Goal: Register for event/course

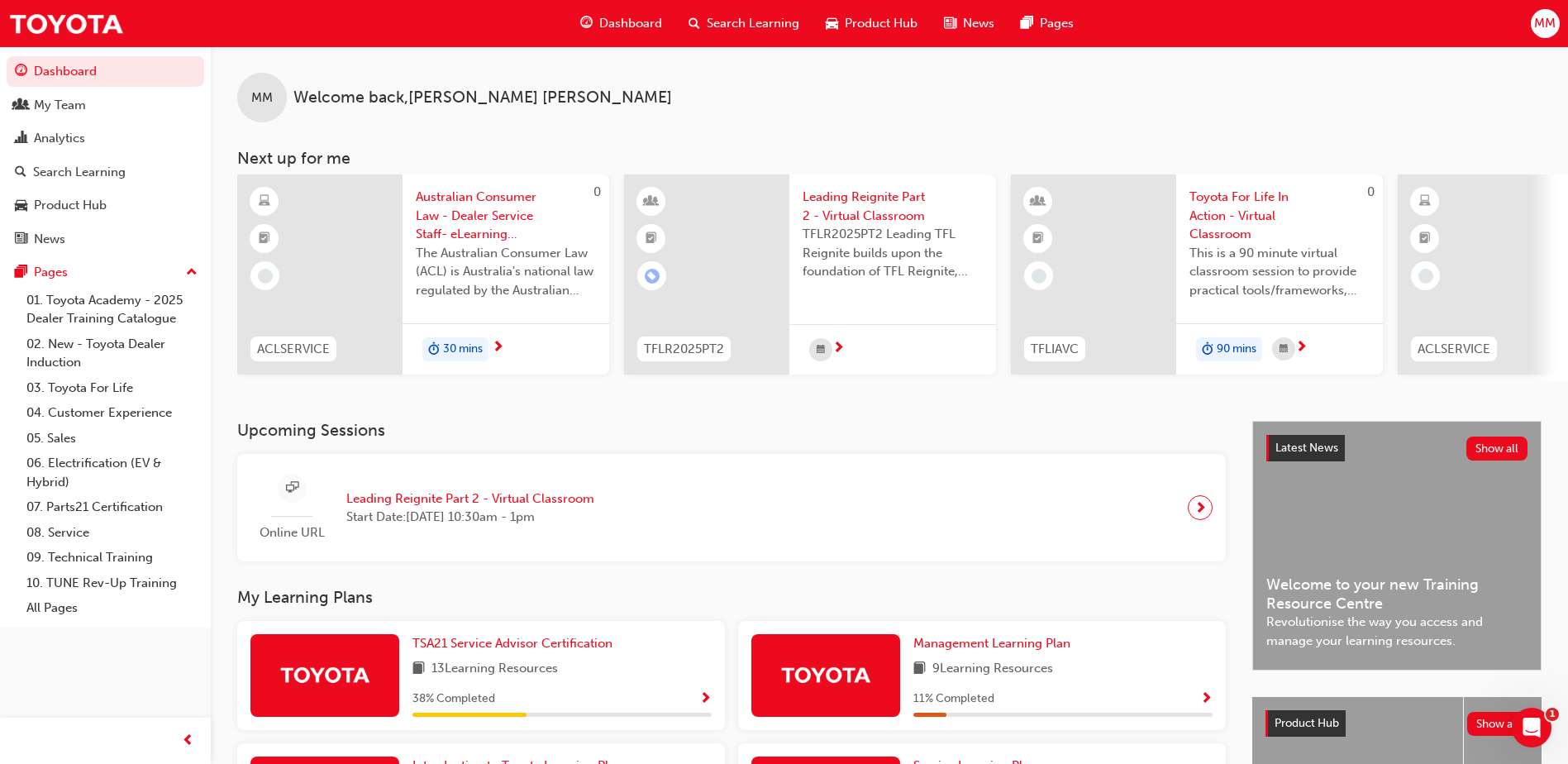
click at [909, 210] on span "Leading Reignite Part 2 - Virtual Classroom" at bounding box center [892, 206] width 180 height 38
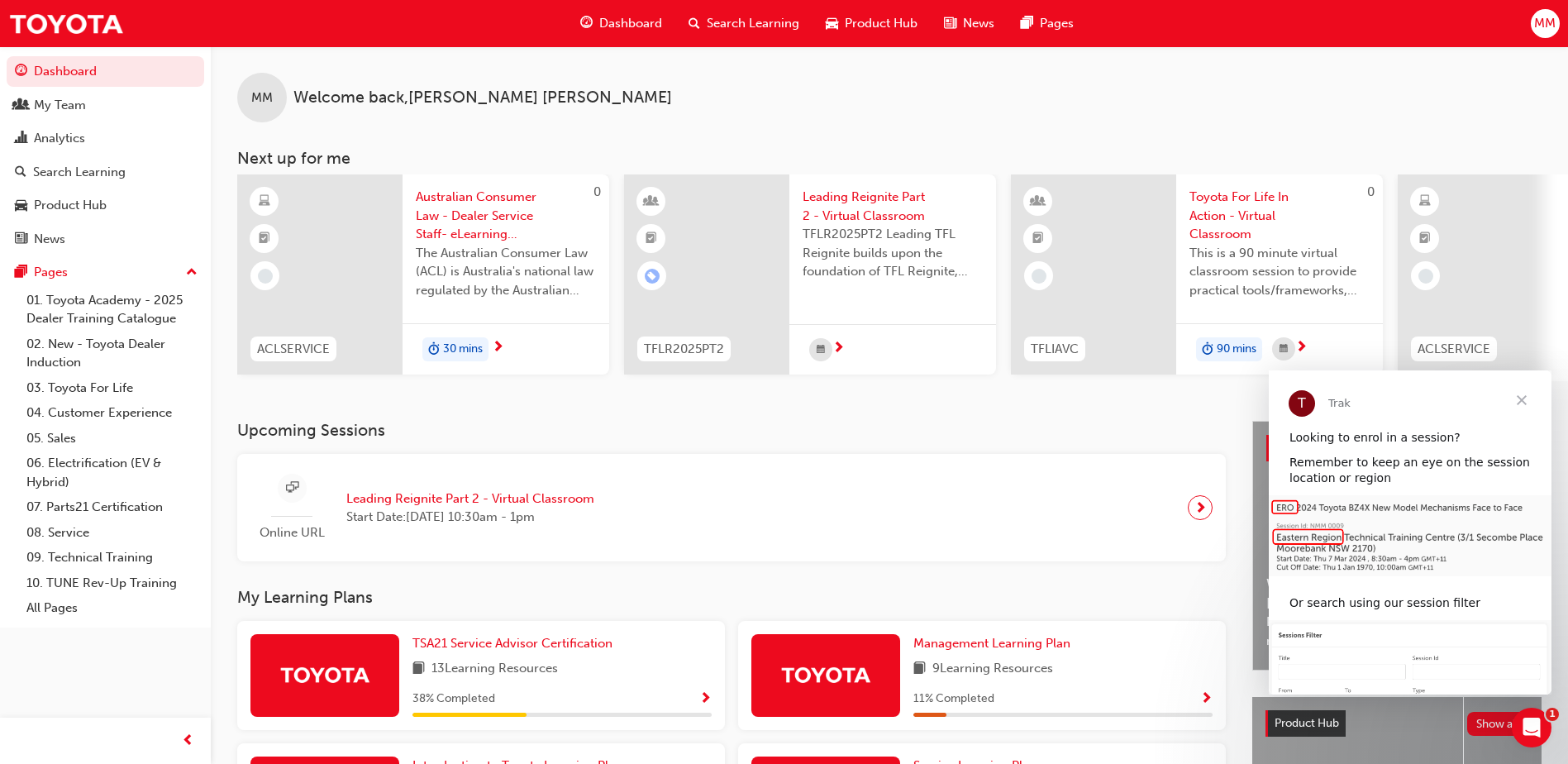
click at [1257, 216] on span "Toyota For Life In Action - Virtual Classroom" at bounding box center [1280, 215] width 180 height 56
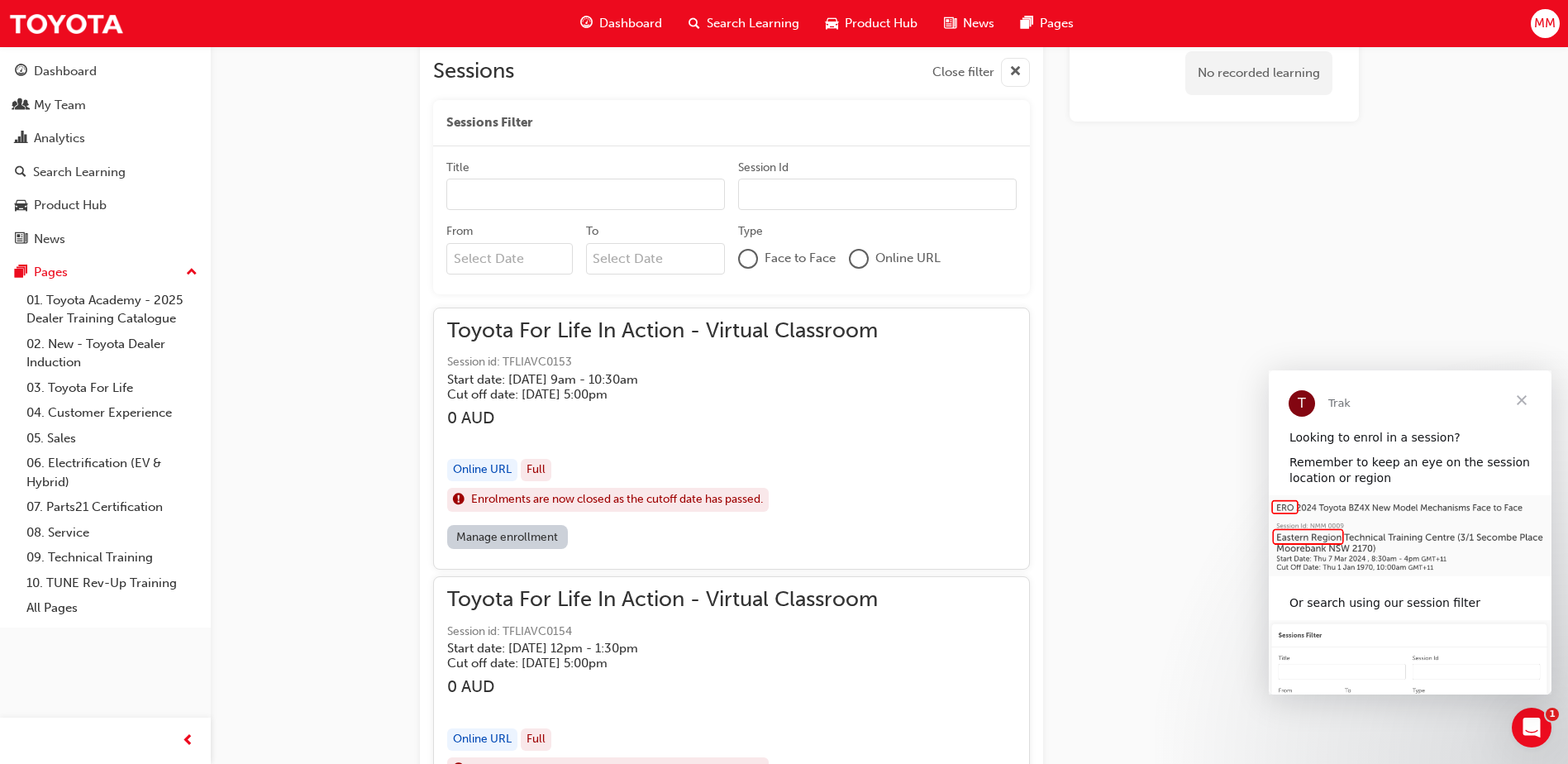
scroll to position [1175, 0]
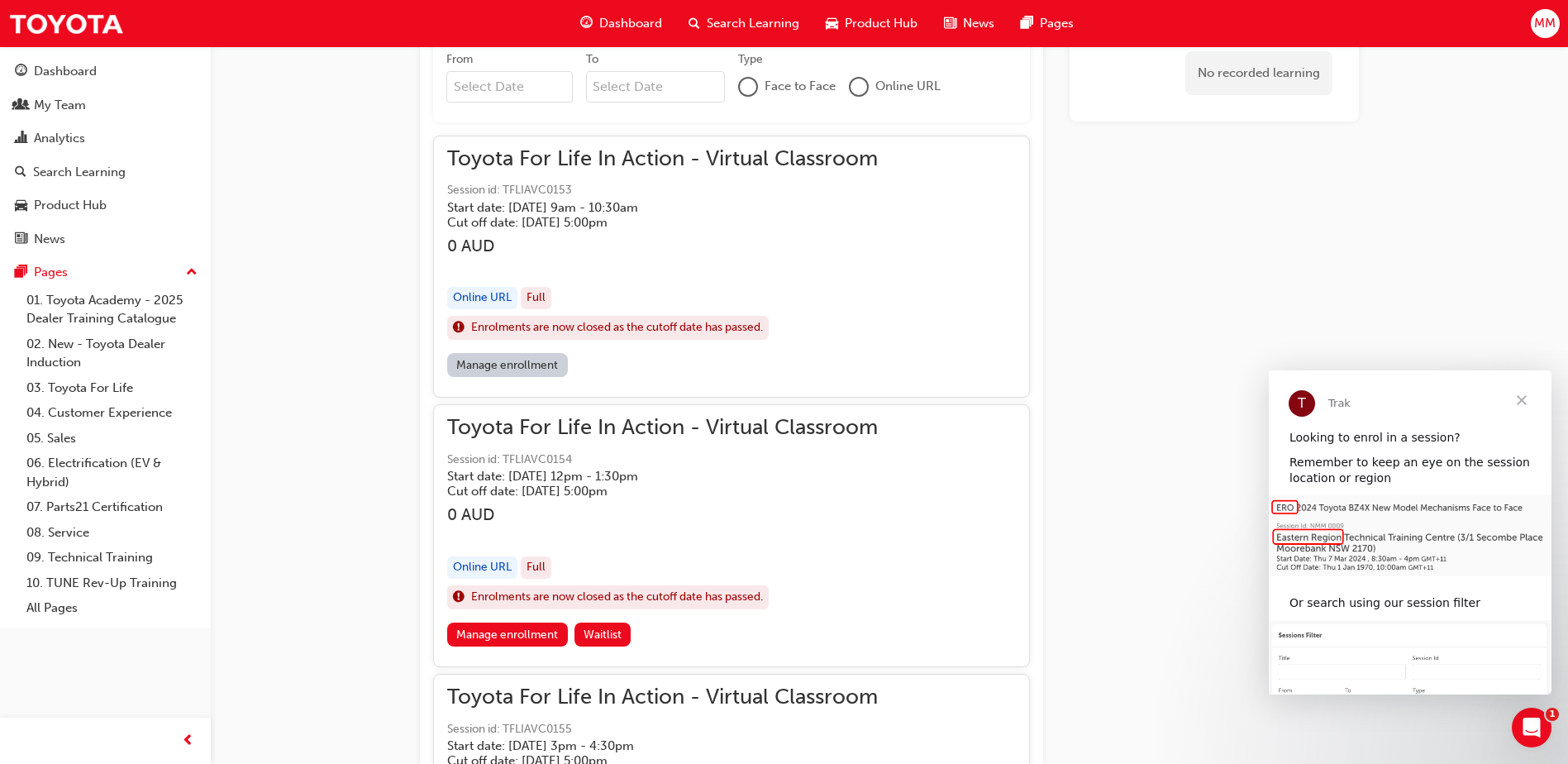
click at [521, 368] on link "Manage enrollment" at bounding box center [508, 365] width 121 height 24
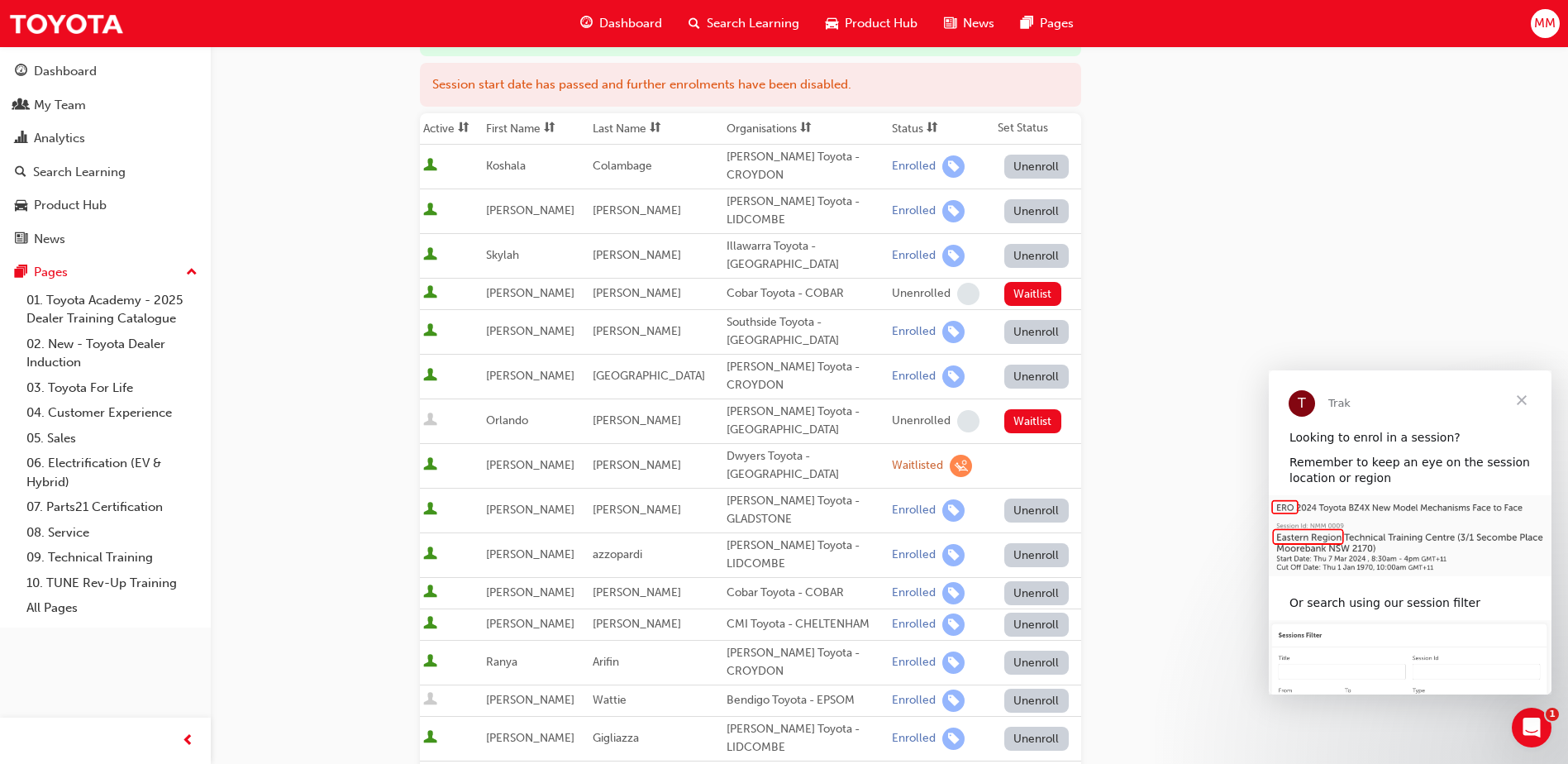
scroll to position [248, 0]
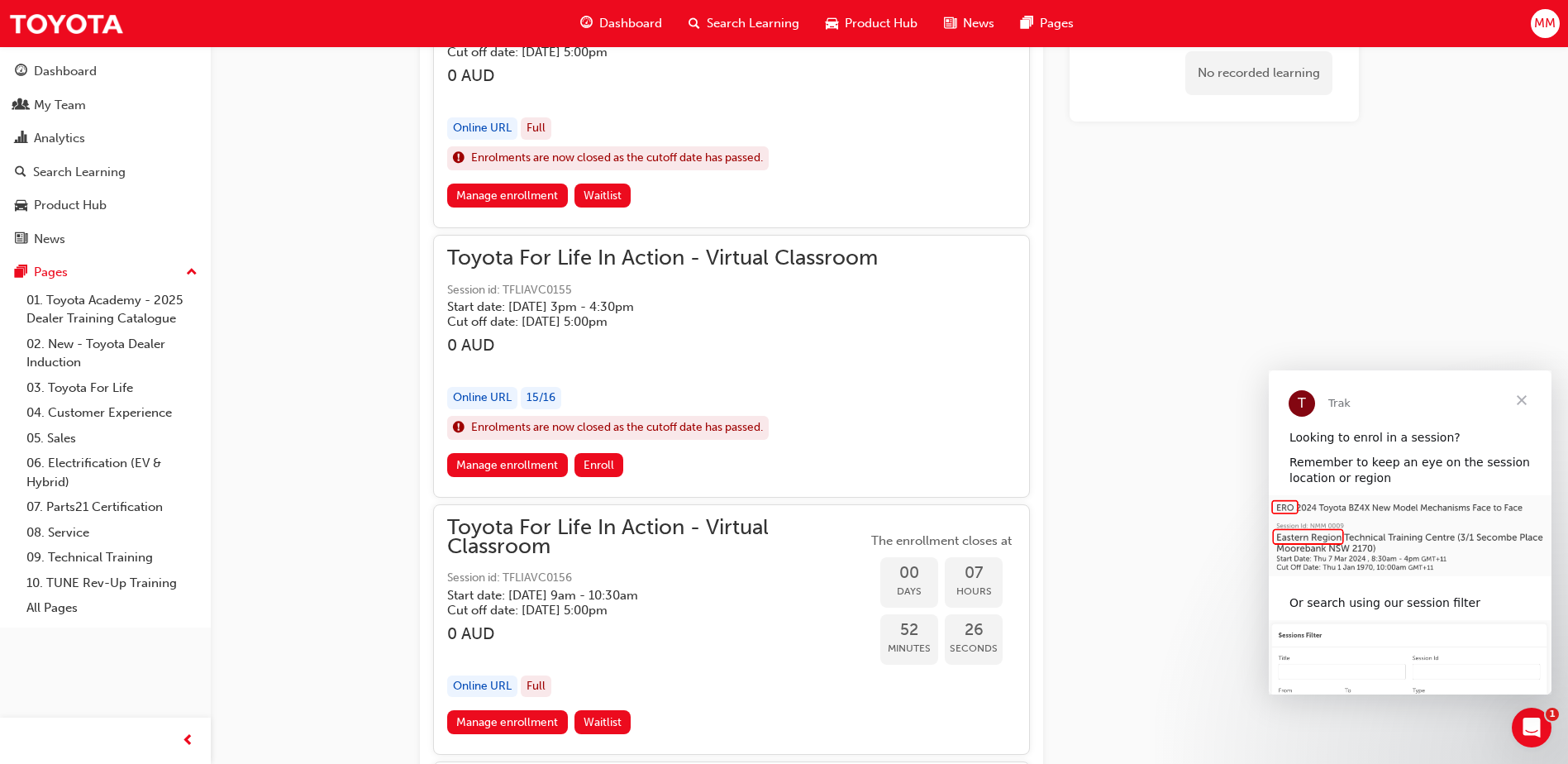
scroll to position [1630, 0]
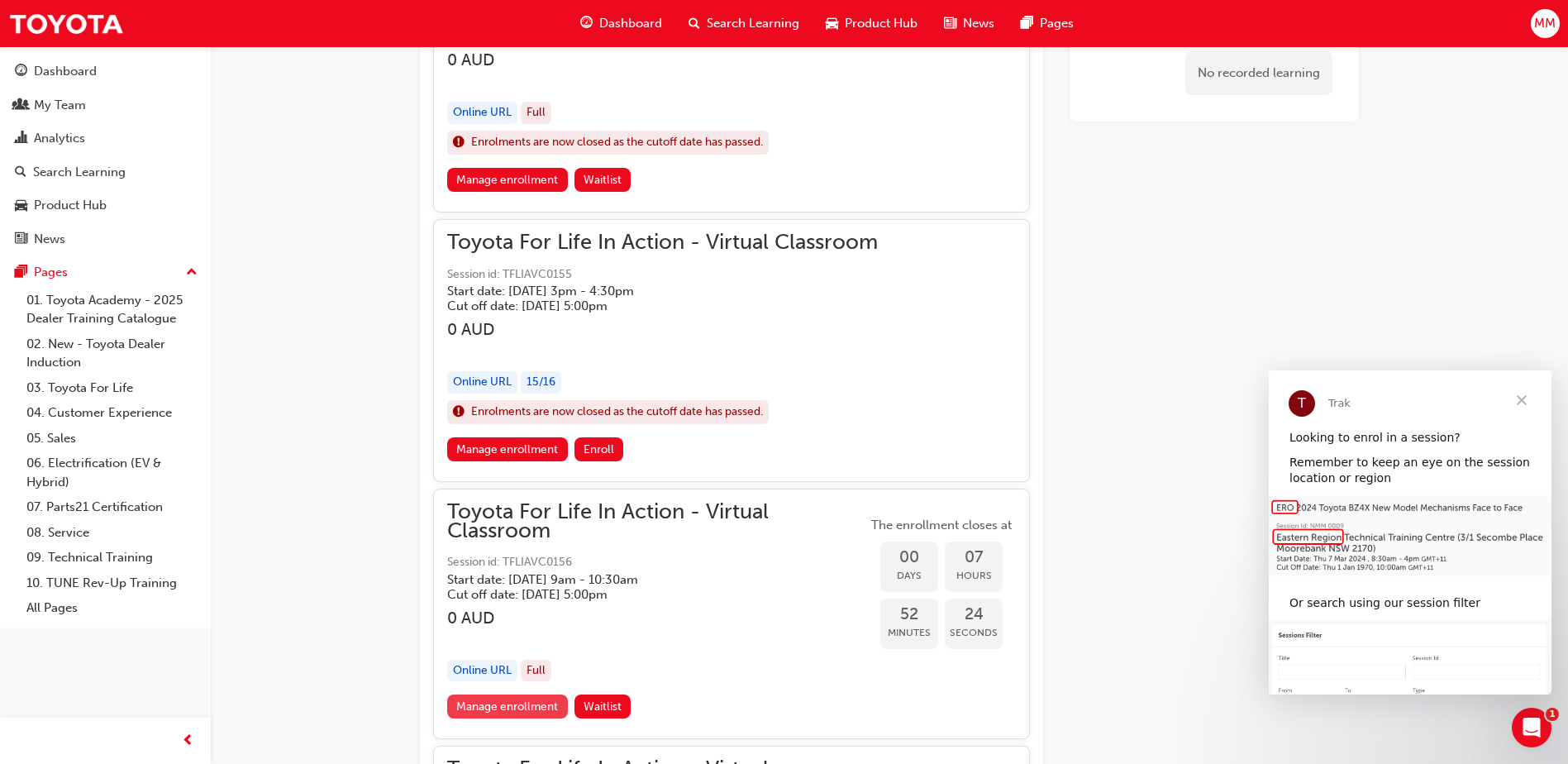
click at [537, 700] on link "Manage enrollment" at bounding box center [508, 707] width 121 height 24
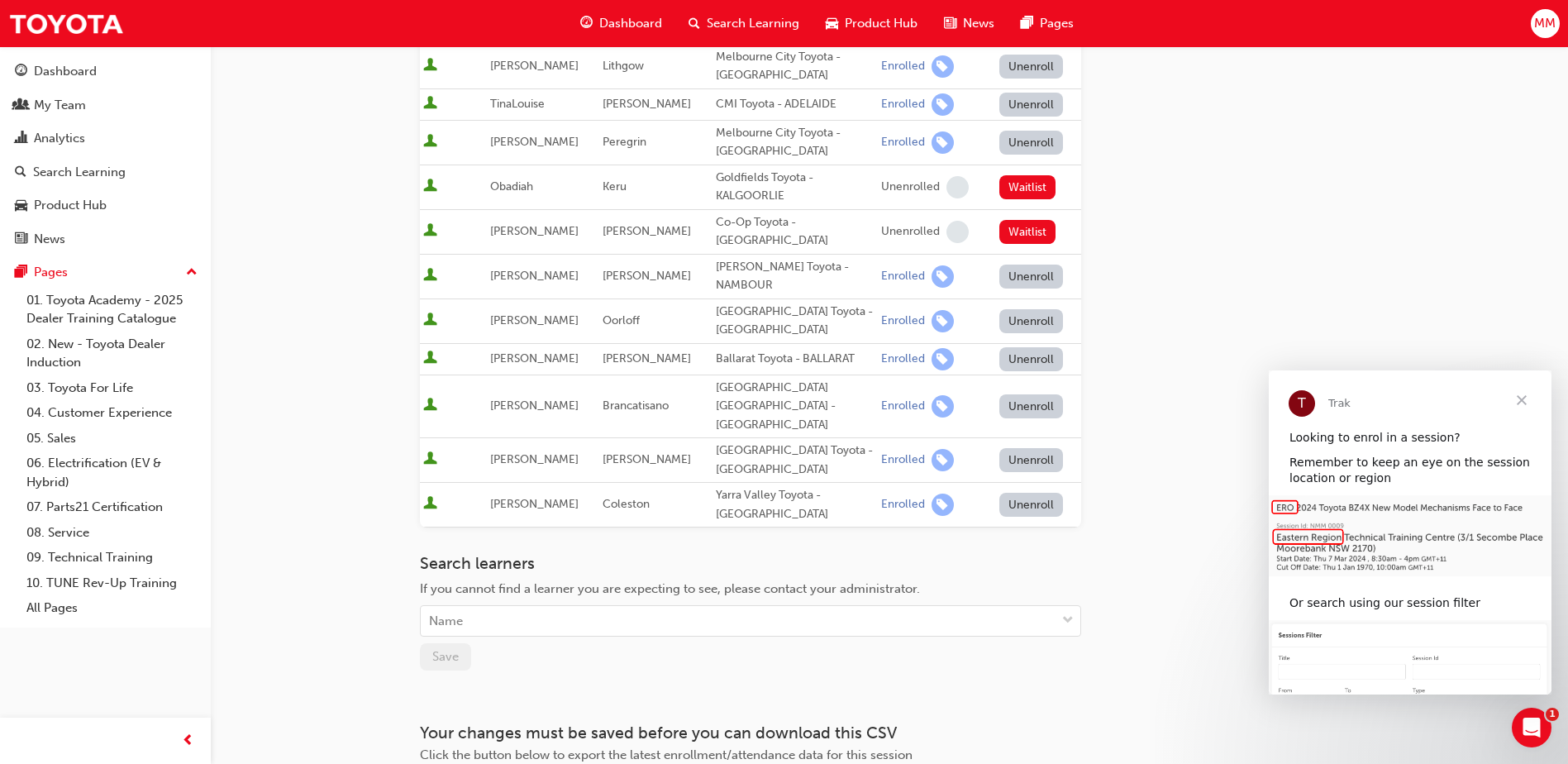
scroll to position [720, 0]
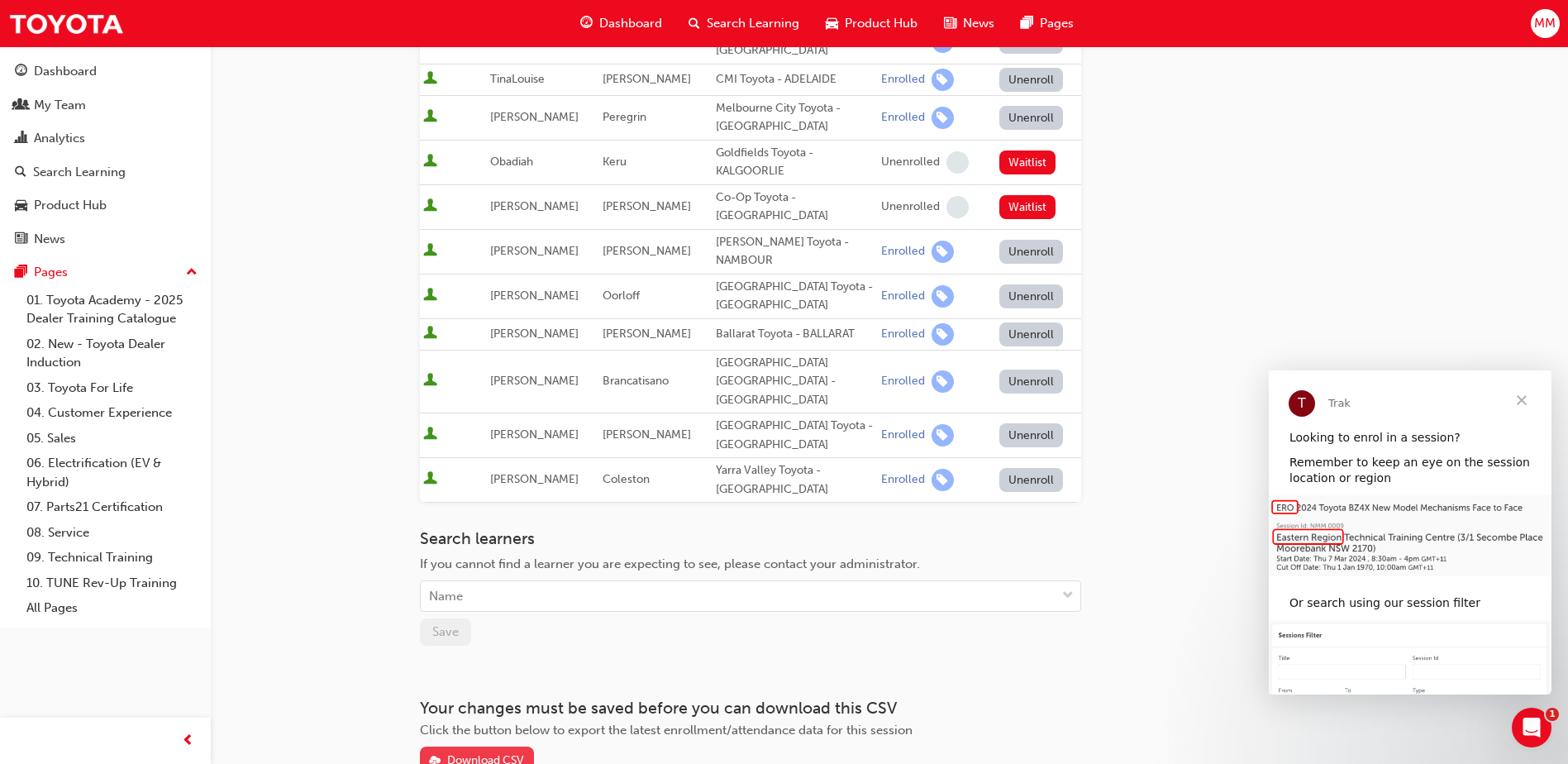
click at [518, 753] on div "Download CSV" at bounding box center [486, 760] width 77 height 14
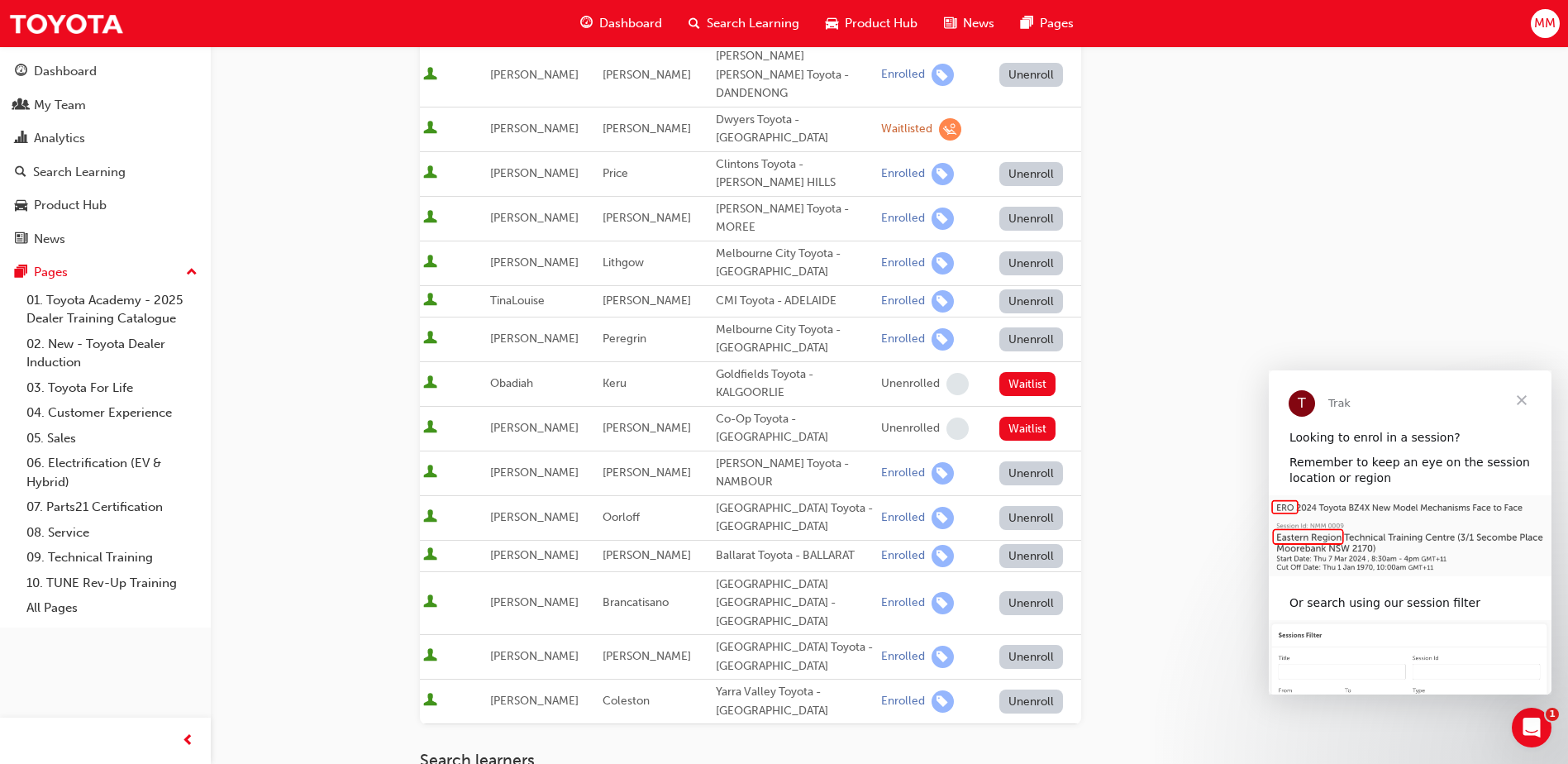
scroll to position [513, 0]
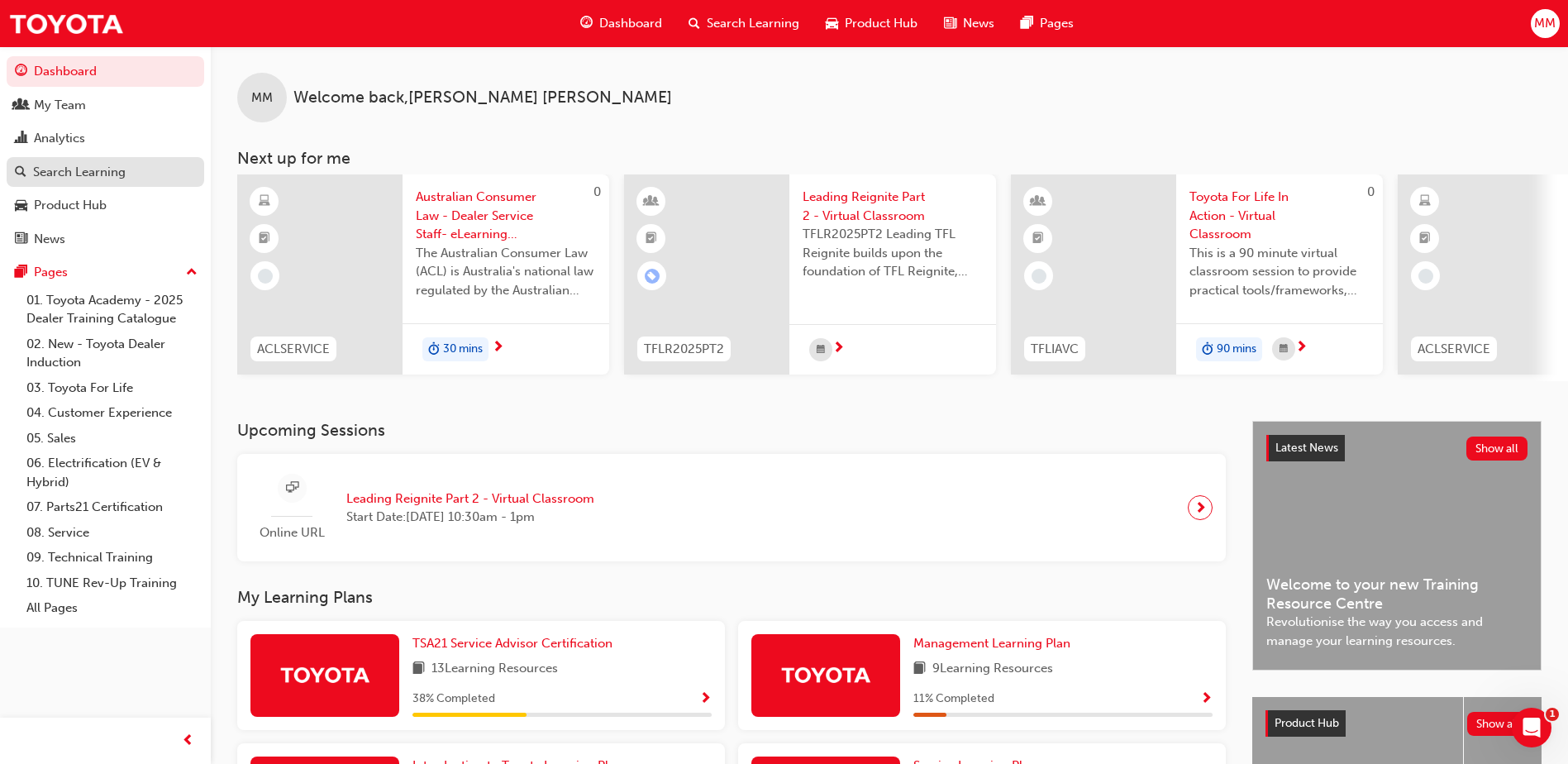
click at [119, 172] on div "Search Learning" at bounding box center [78, 171] width 92 height 19
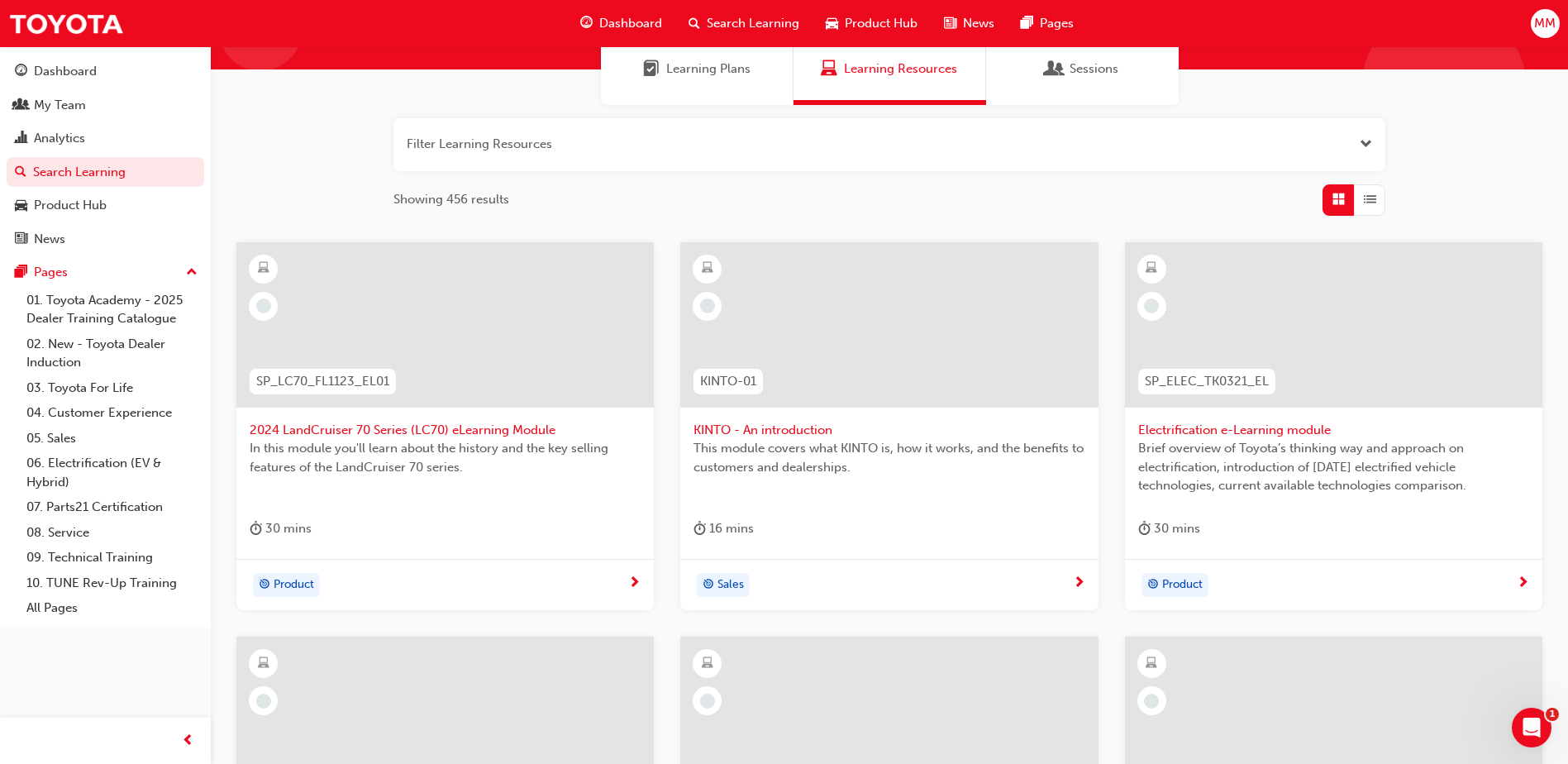
scroll to position [145, 0]
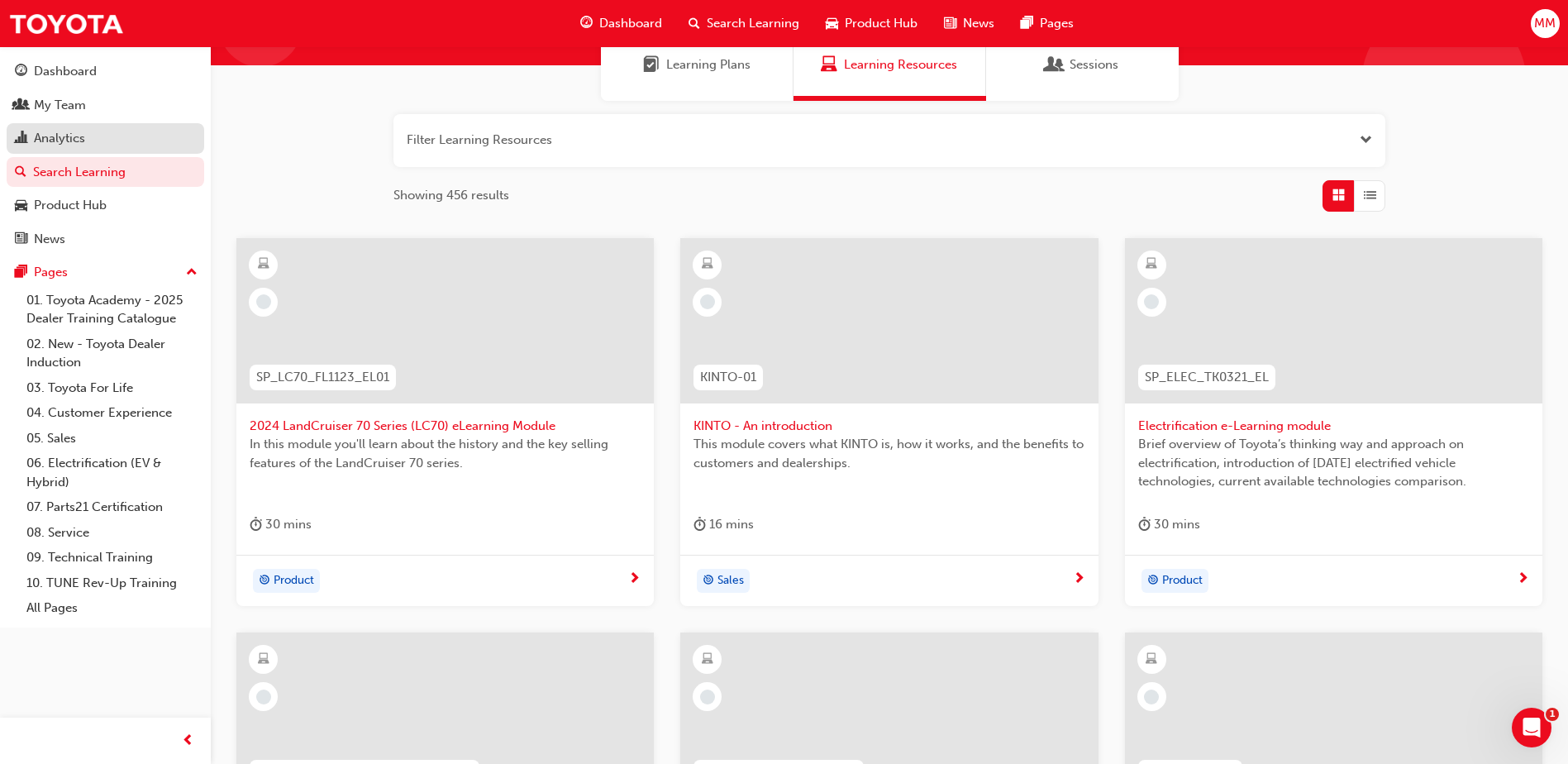
click at [67, 132] on div "Analytics" at bounding box center [59, 138] width 52 height 19
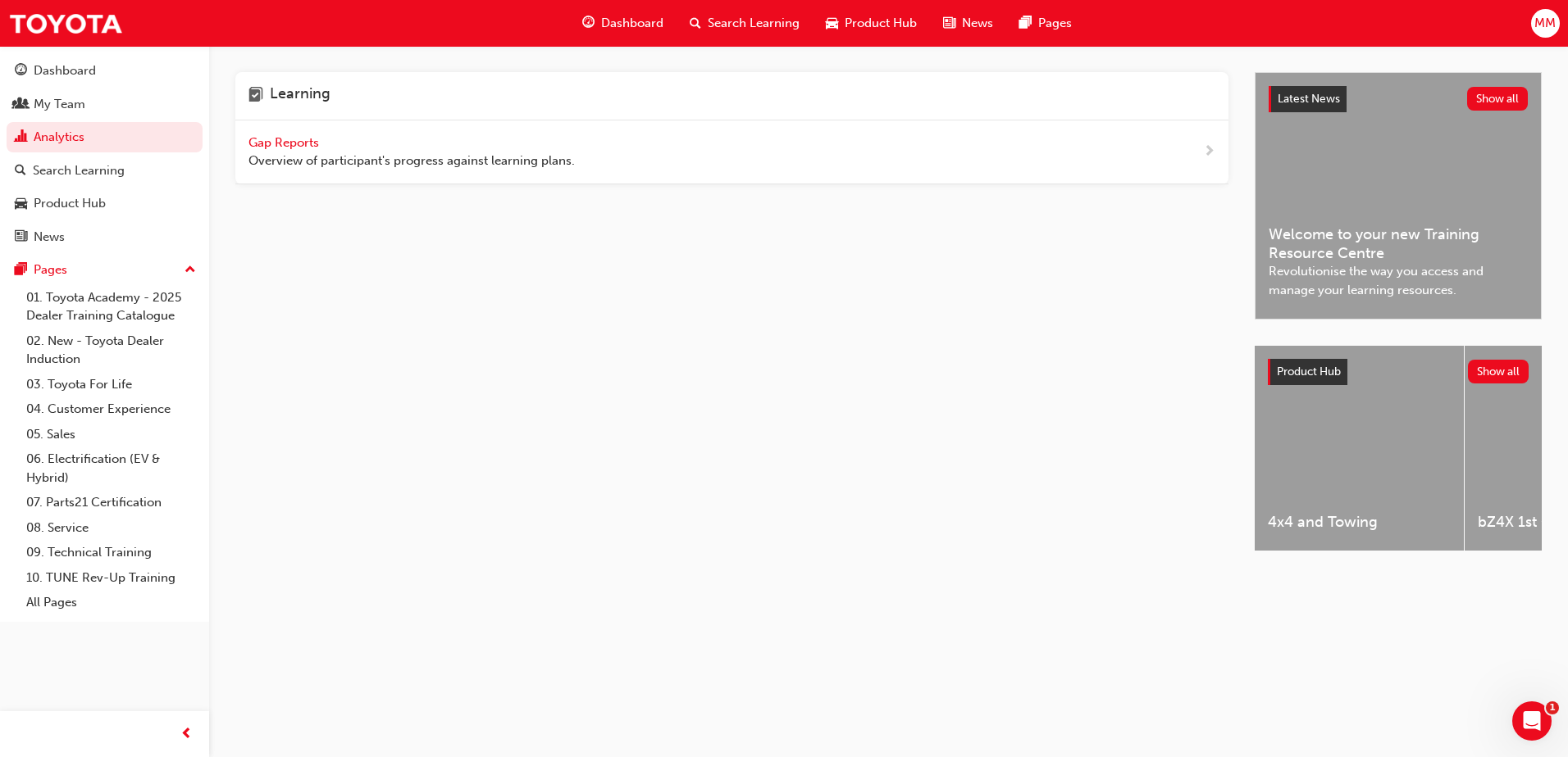
click at [294, 137] on span "Gap Reports" at bounding box center [285, 142] width 74 height 15
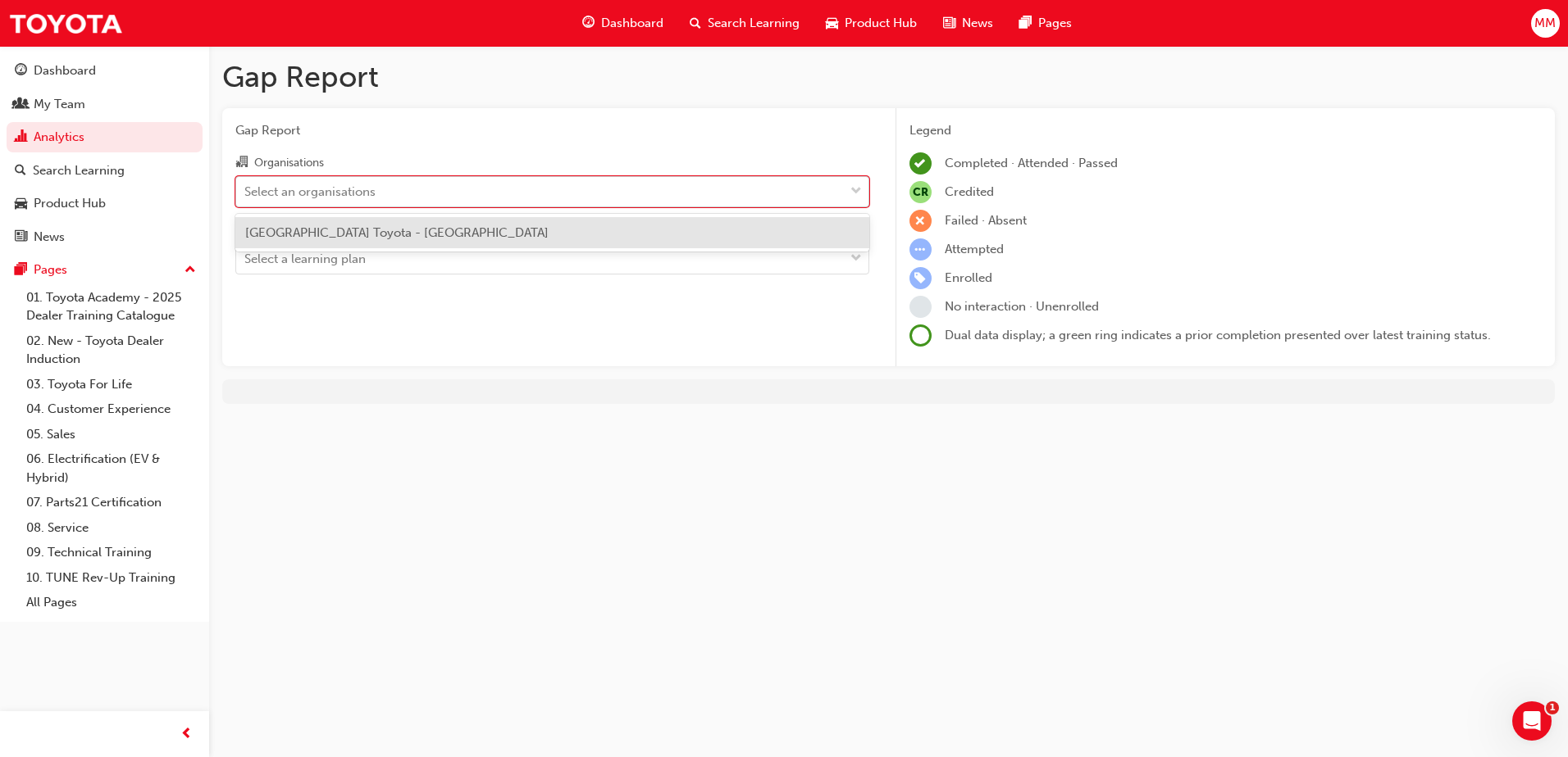
click at [335, 189] on div "Select an organisations" at bounding box center [310, 190] width 132 height 19
click at [246, 189] on input "Organisations option Melbourne City Toyota - [GEOGRAPHIC_DATA] focused, 1 of 1.…" at bounding box center [246, 190] width 2 height 14
click at [347, 229] on span "[GEOGRAPHIC_DATA] Toyota - [GEOGRAPHIC_DATA]" at bounding box center [397, 233] width 304 height 15
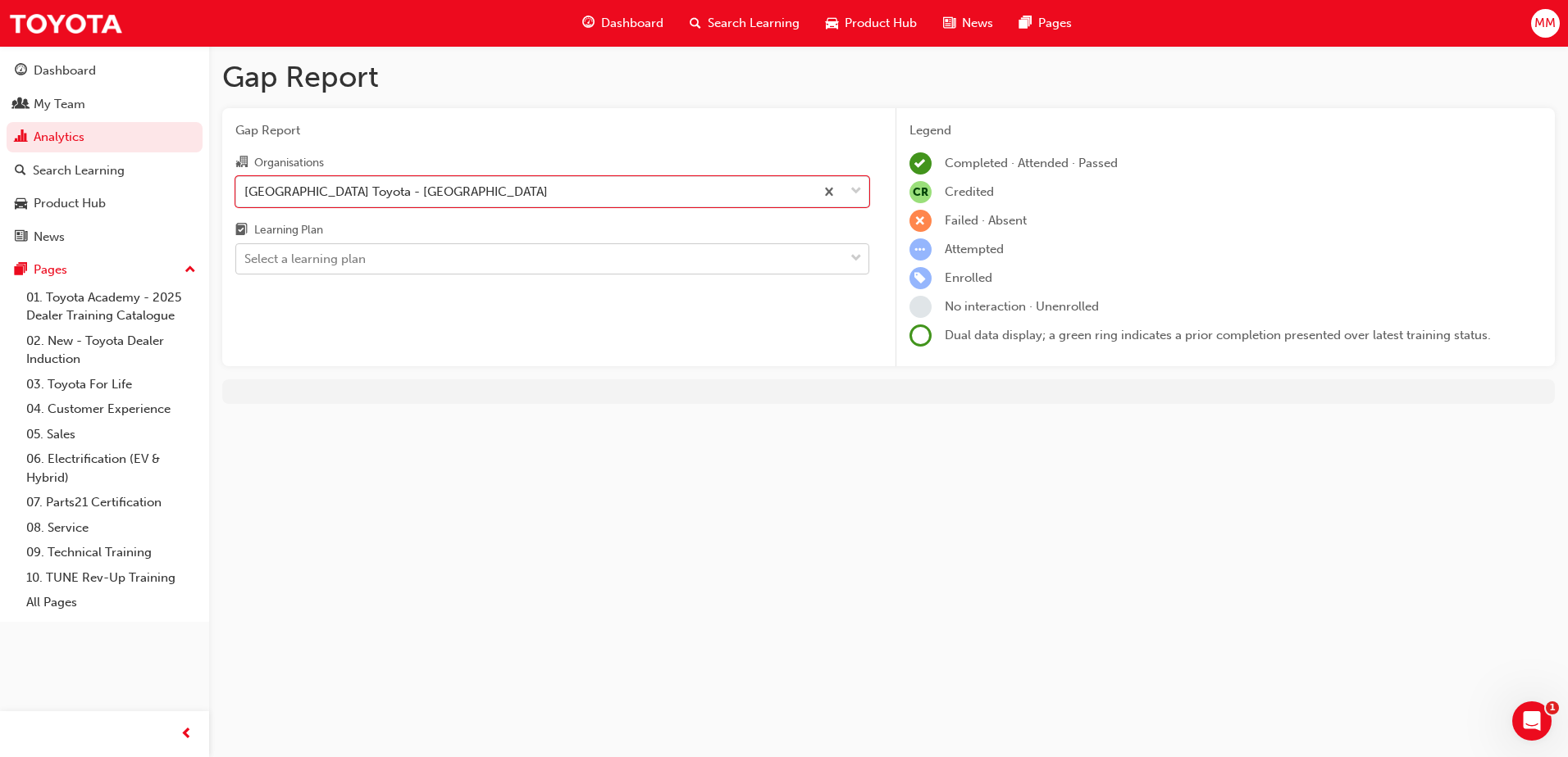
click at [346, 250] on div "Select a learning plan" at bounding box center [306, 259] width 122 height 19
click at [246, 251] on input "Learning Plan Select a learning plan" at bounding box center [246, 258] width 2 height 14
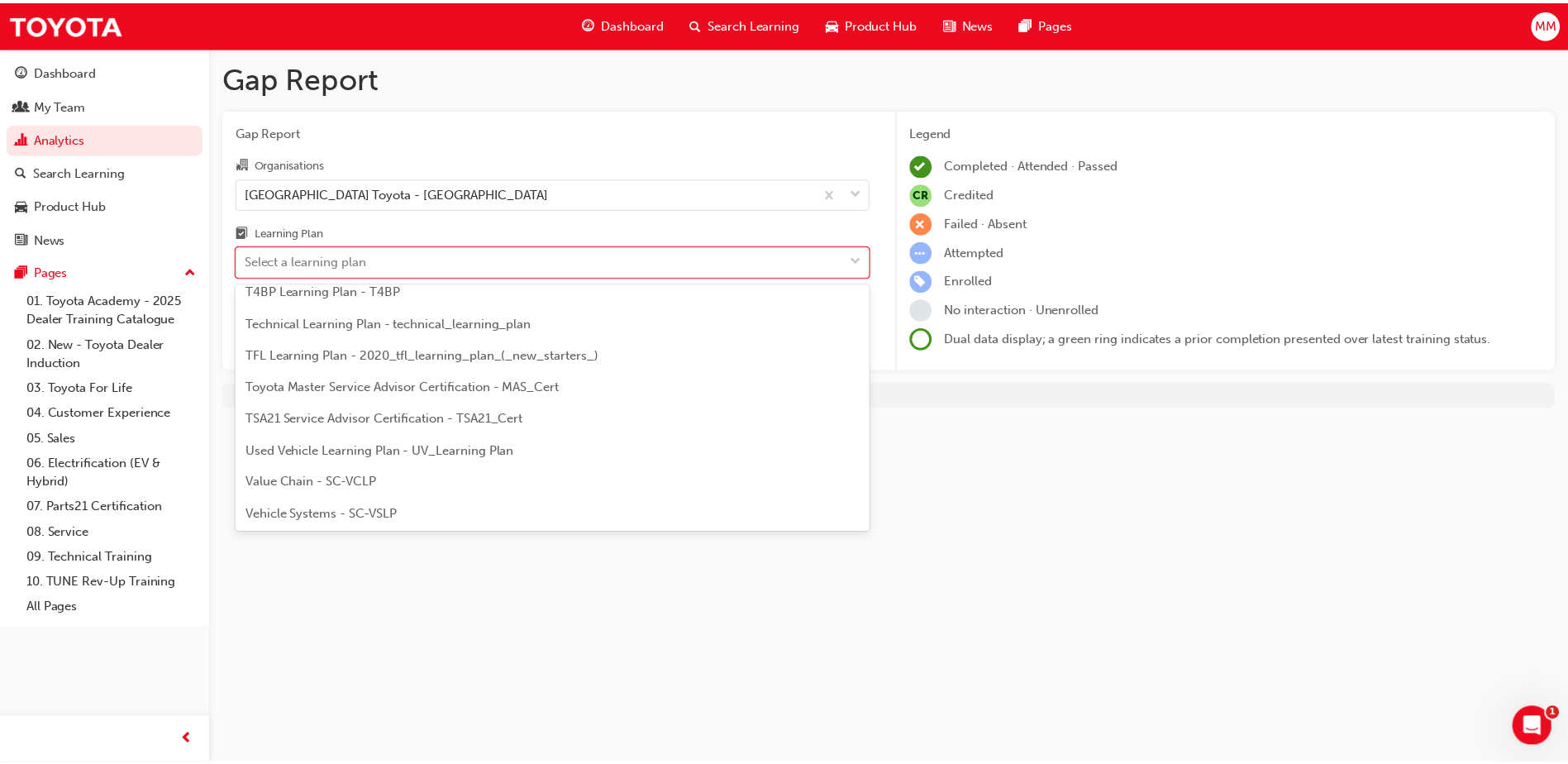
scroll to position [713, 0]
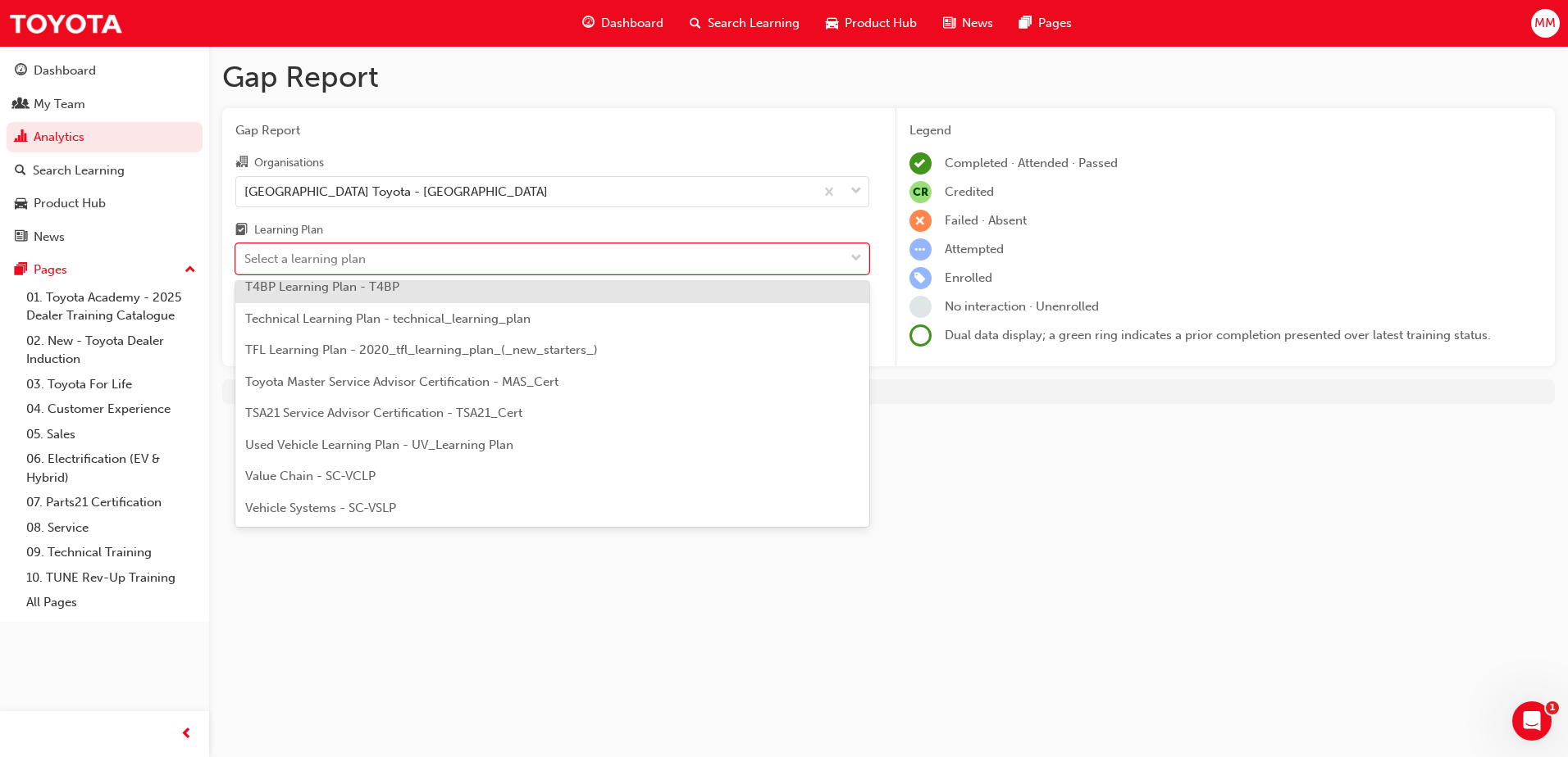
click at [300, 258] on div "Select a learning plan" at bounding box center [306, 259] width 122 height 19
click at [246, 258] on input "Learning Plan option T4BP Learning Plan - T4BP focused, 23 of 30. 30 results av…" at bounding box center [246, 258] width 2 height 14
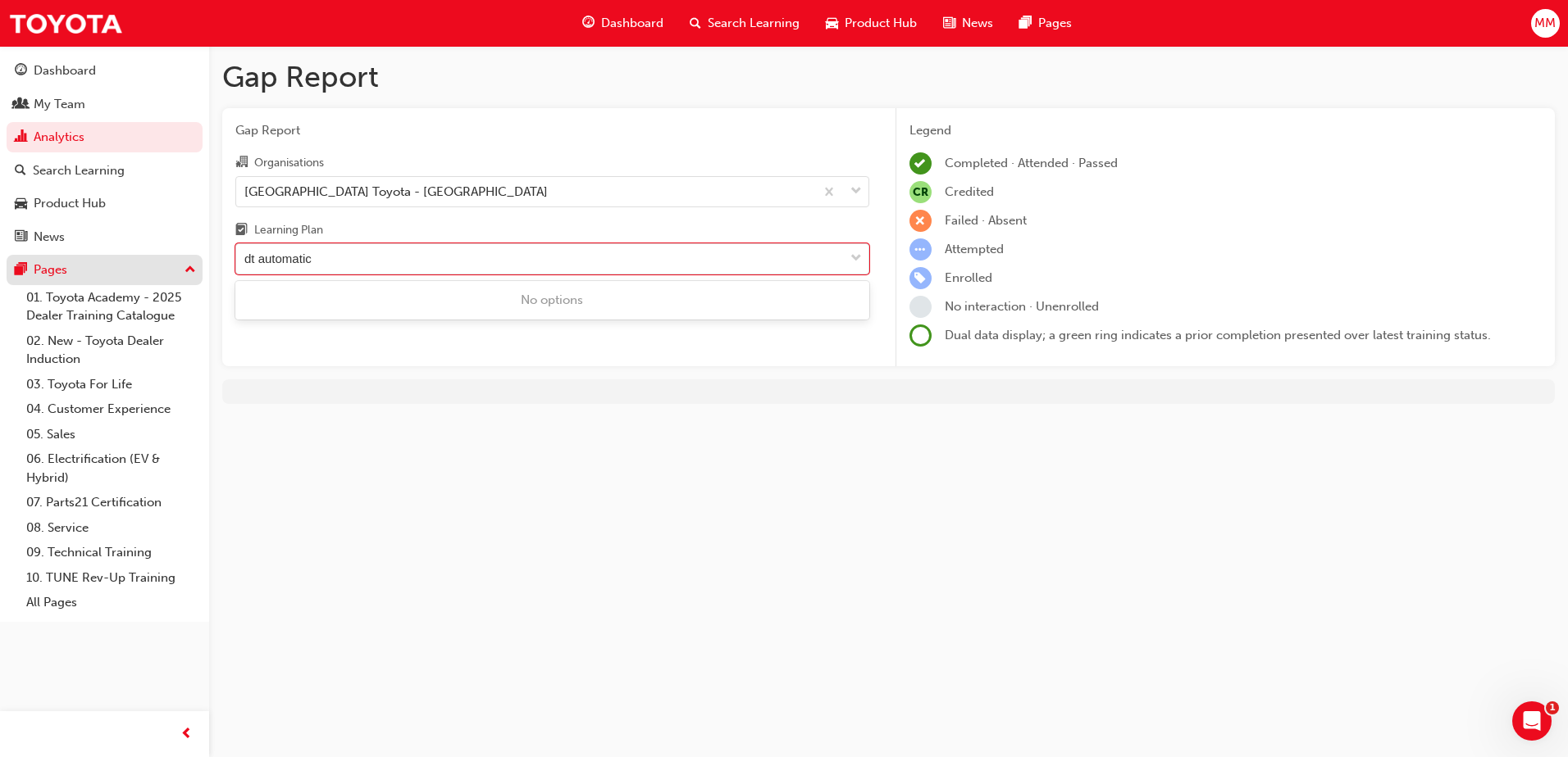
drag, startPoint x: 257, startPoint y: 262, endPoint x: 200, endPoint y: 260, distance: 57.0
click at [200, 260] on div "Dashboard My Team Analytics Search Learning Product Hub News Pages Pages 01. To…" at bounding box center [784, 378] width 1568 height 757
type input "automatic"
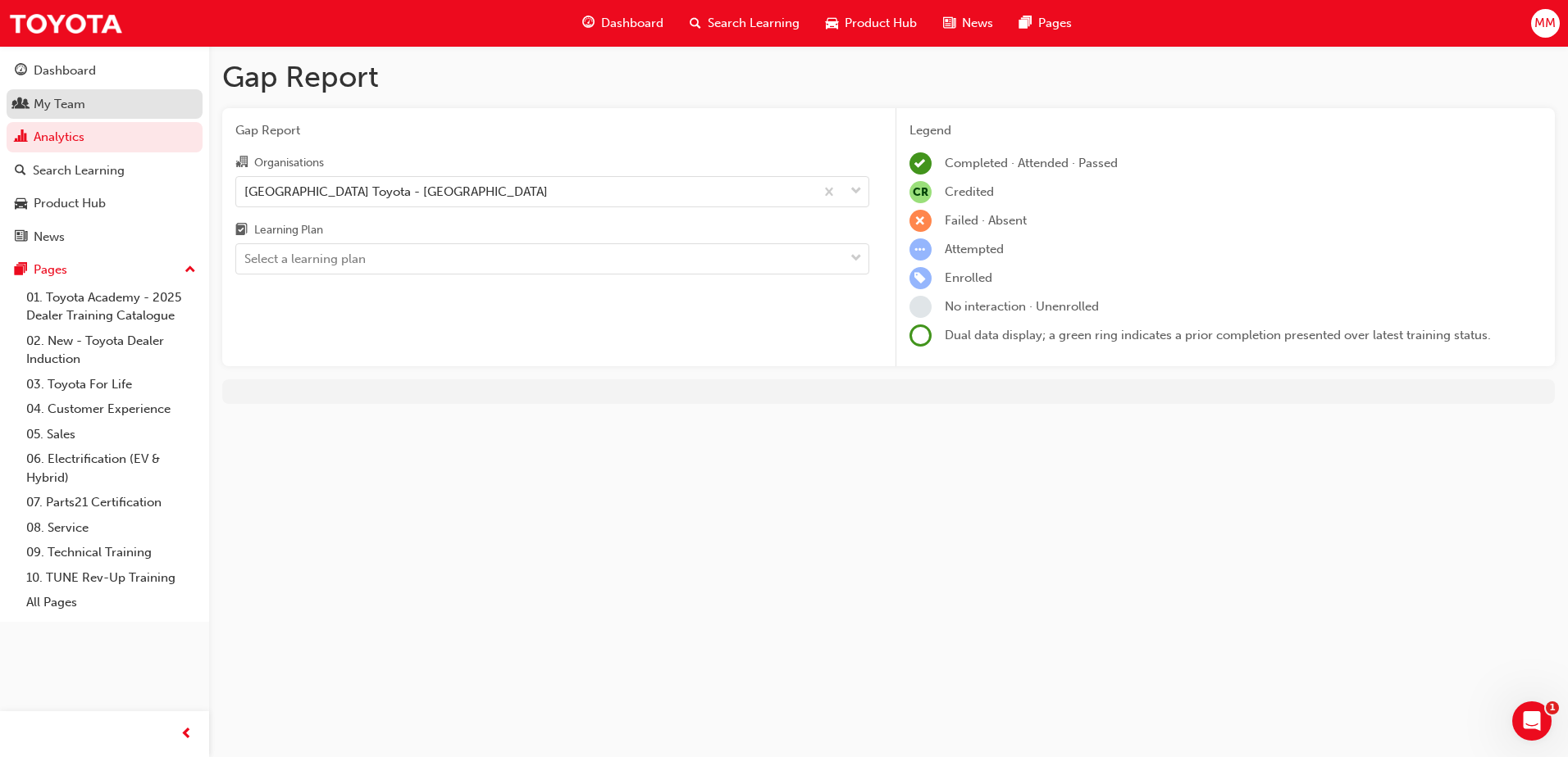
click at [89, 110] on div "My Team" at bounding box center [104, 104] width 180 height 21
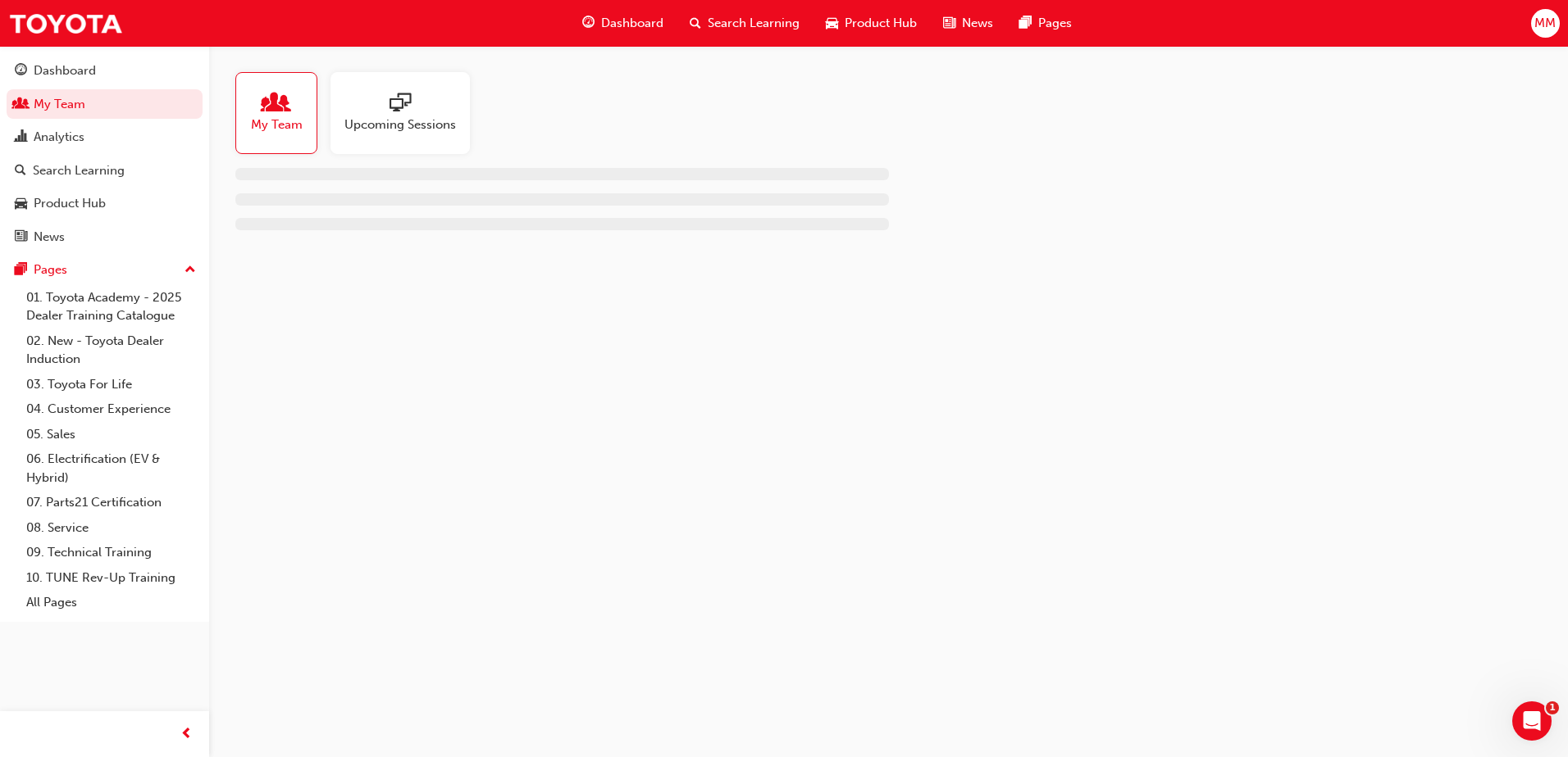
click at [291, 132] on span "My Team" at bounding box center [276, 125] width 52 height 19
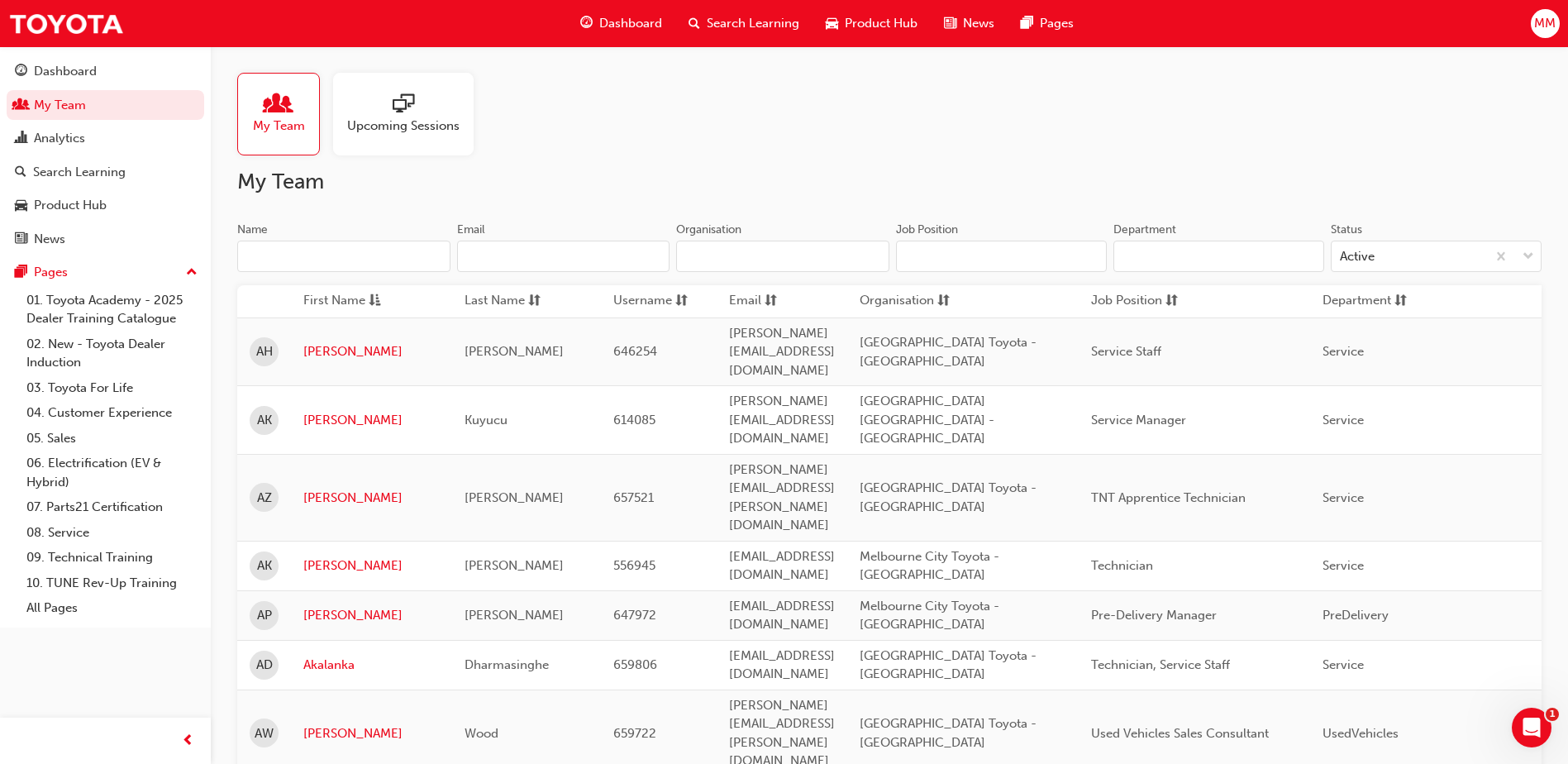
click at [373, 263] on input "Name" at bounding box center [344, 257] width 213 height 32
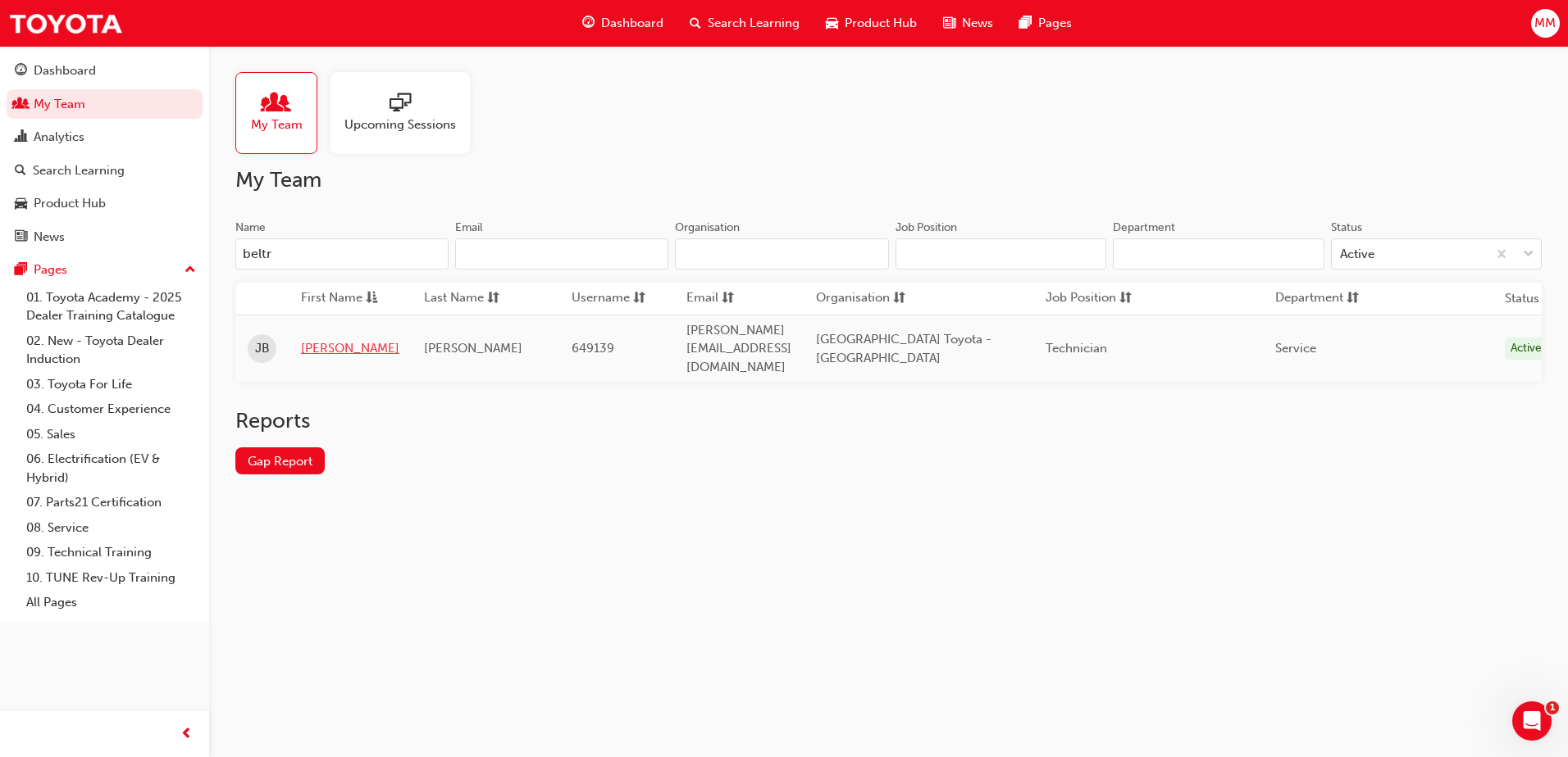
type input "beltr"
click at [309, 340] on link "[PERSON_NAME]" at bounding box center [350, 349] width 98 height 19
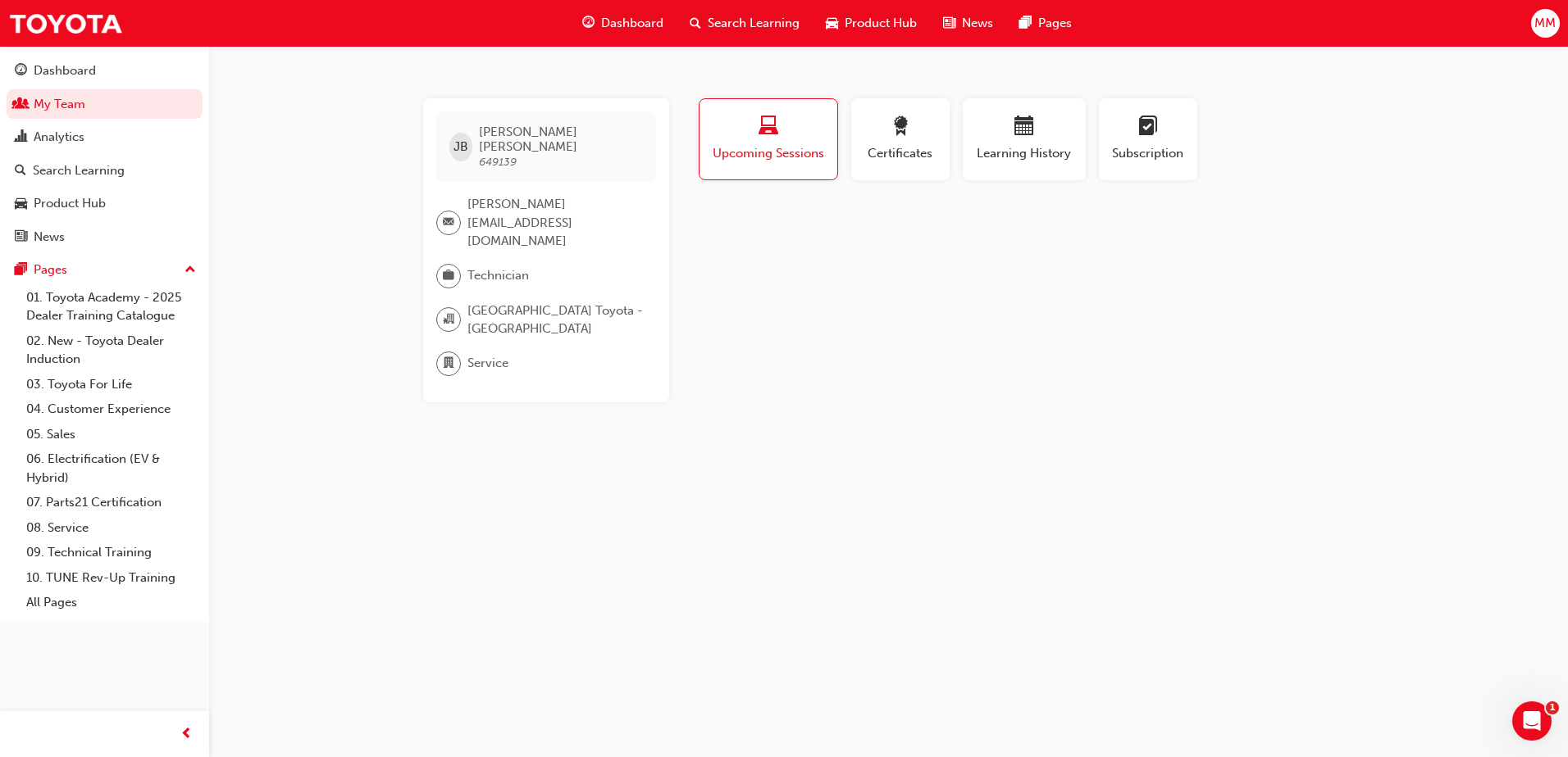
click at [824, 144] on span "Upcoming Sessions" at bounding box center [767, 153] width 113 height 19
click at [757, 140] on div "button" at bounding box center [767, 130] width 113 height 26
click at [1034, 154] on span "Learning History" at bounding box center [1024, 153] width 98 height 19
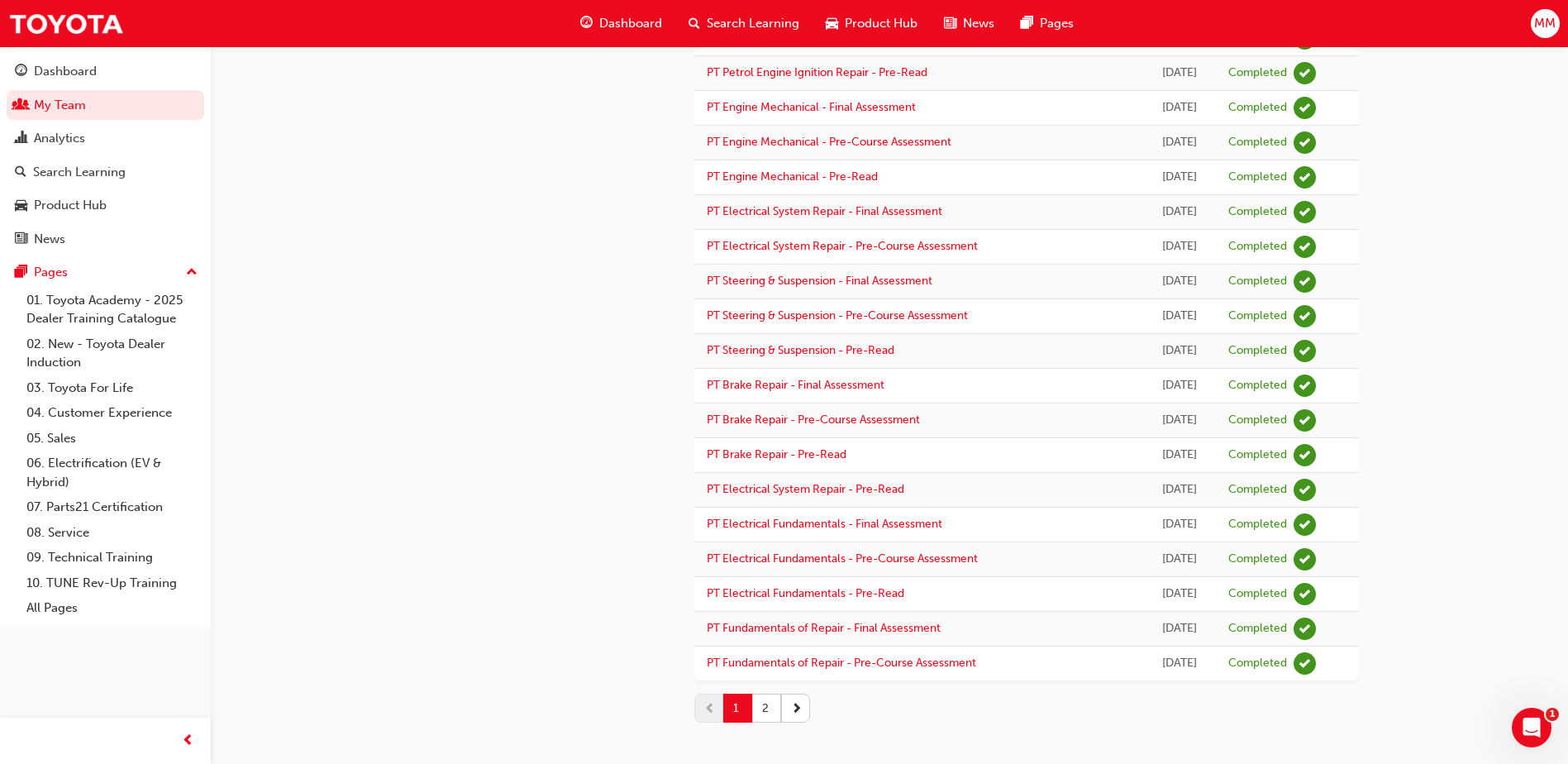
scroll to position [1256, 0]
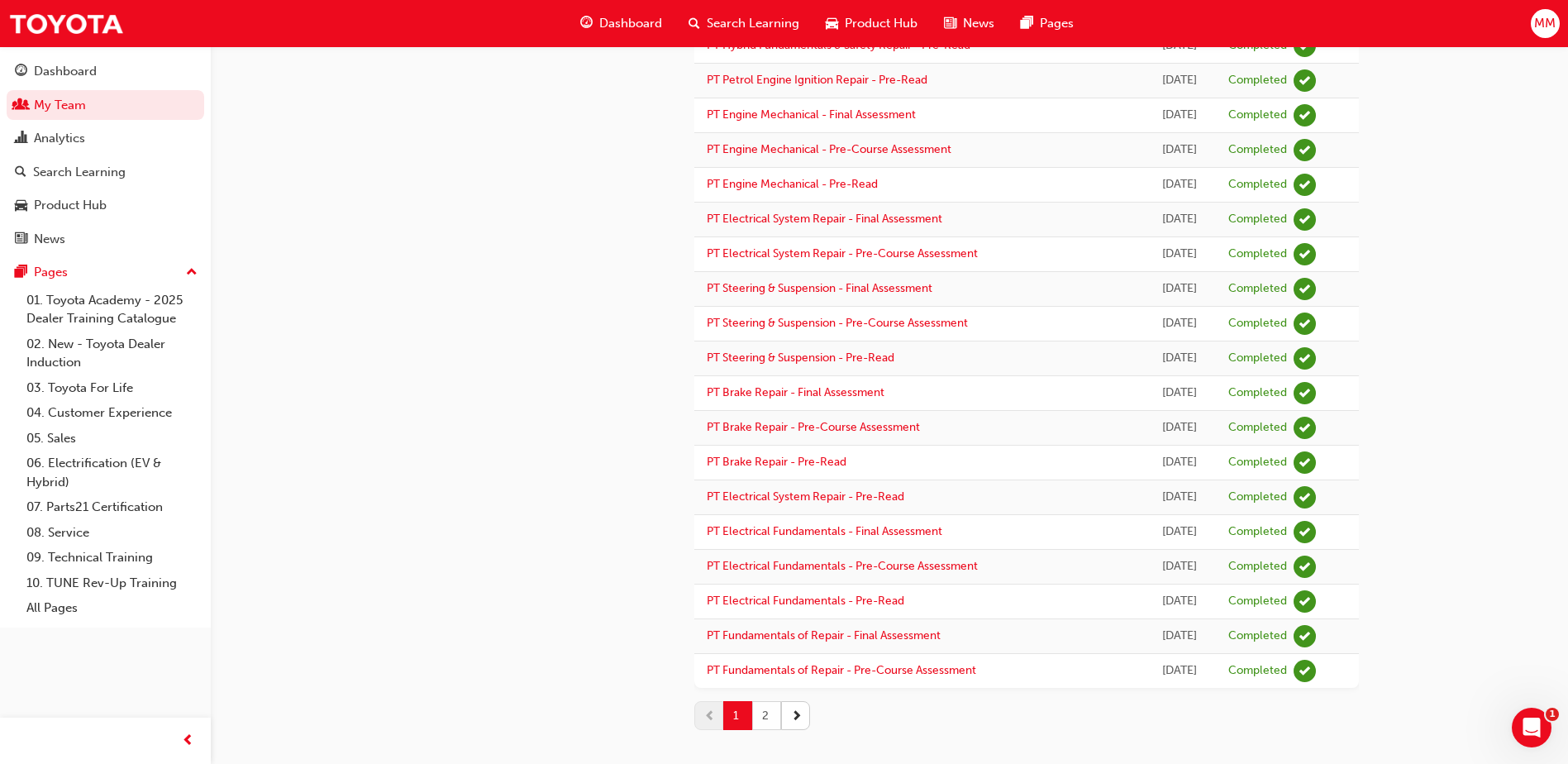
click at [763, 719] on button "2" at bounding box center [767, 715] width 29 height 29
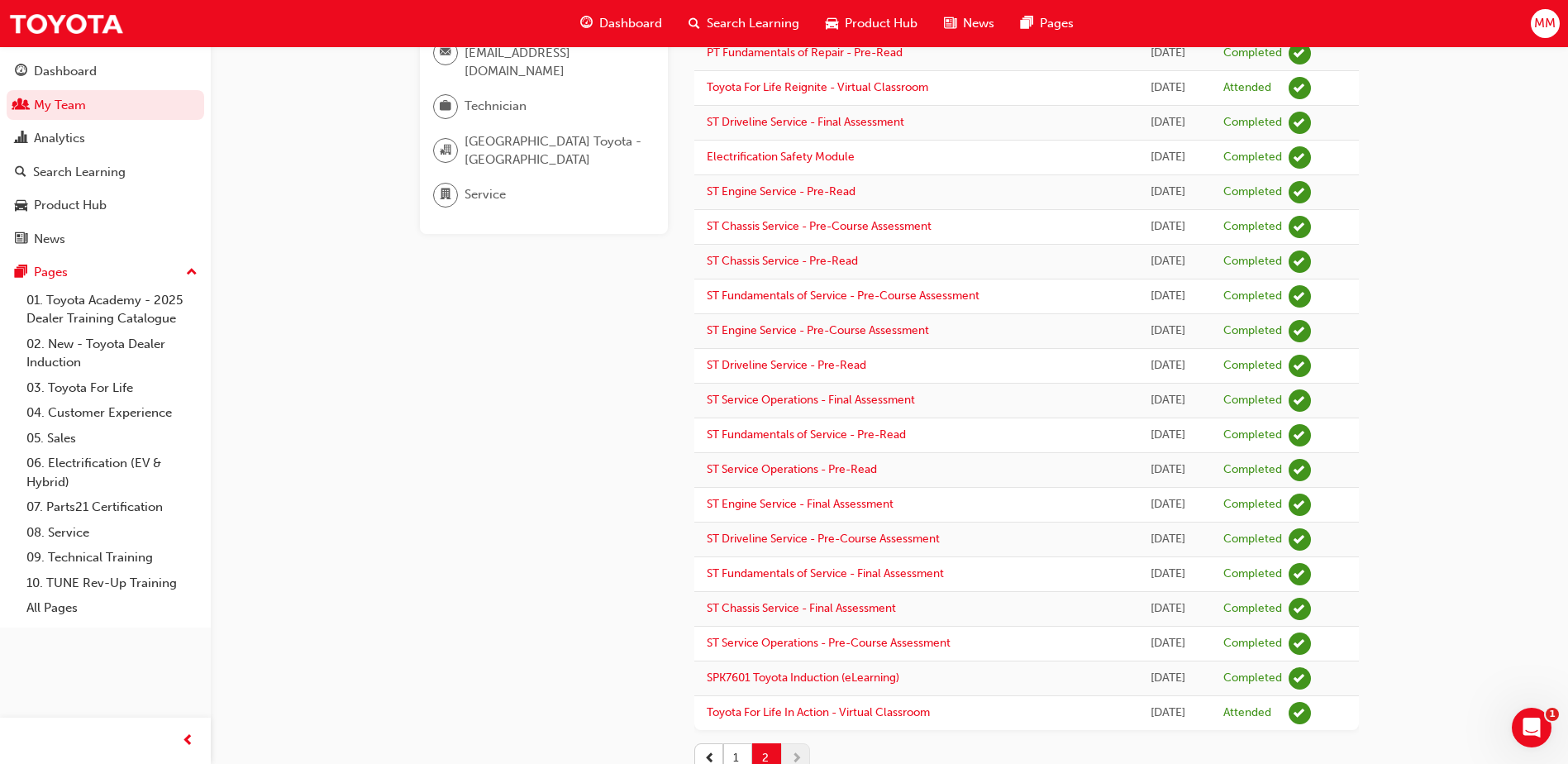
scroll to position [0, 0]
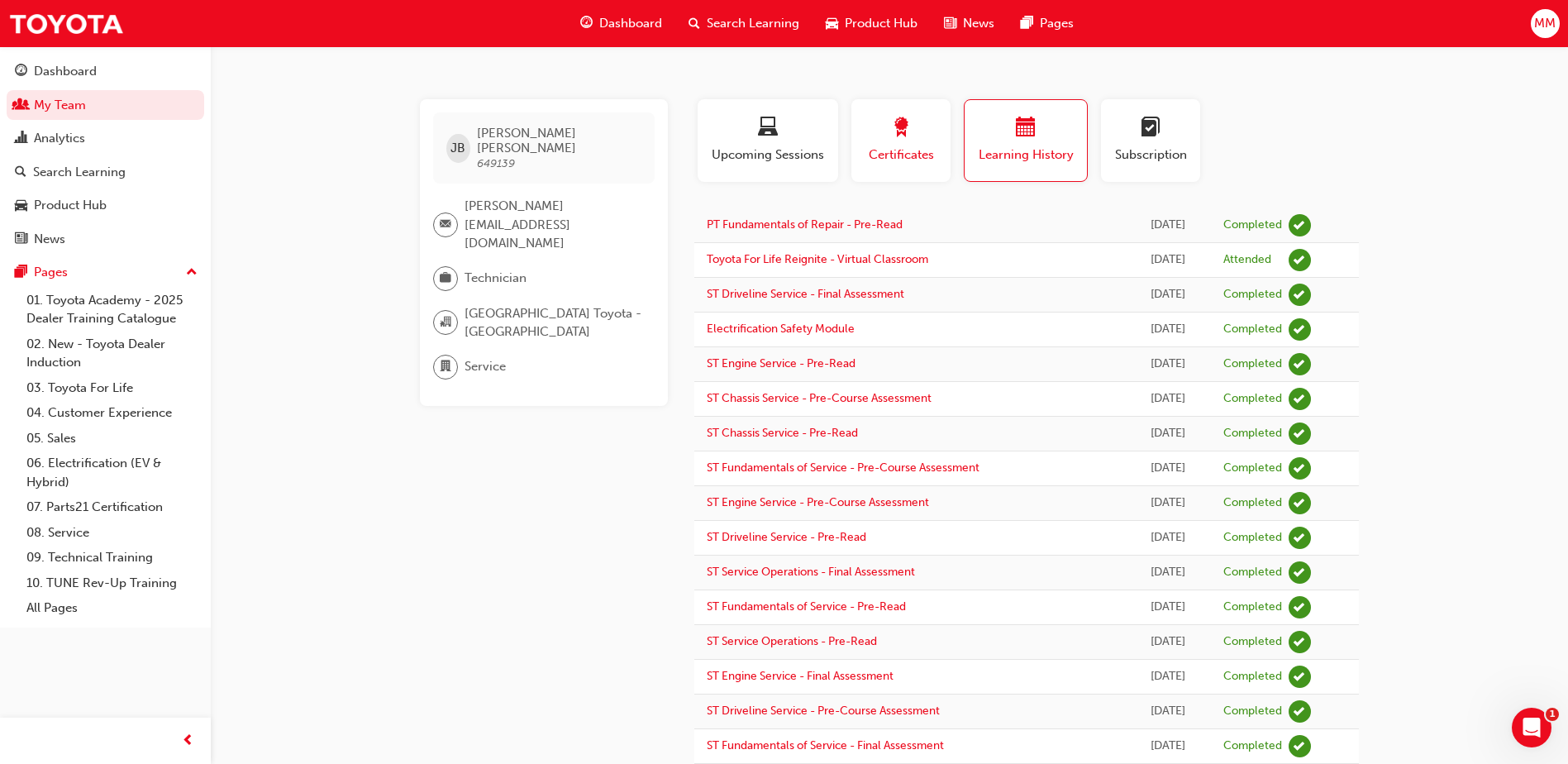
click at [938, 138] on button "Certificates" at bounding box center [901, 140] width 99 height 82
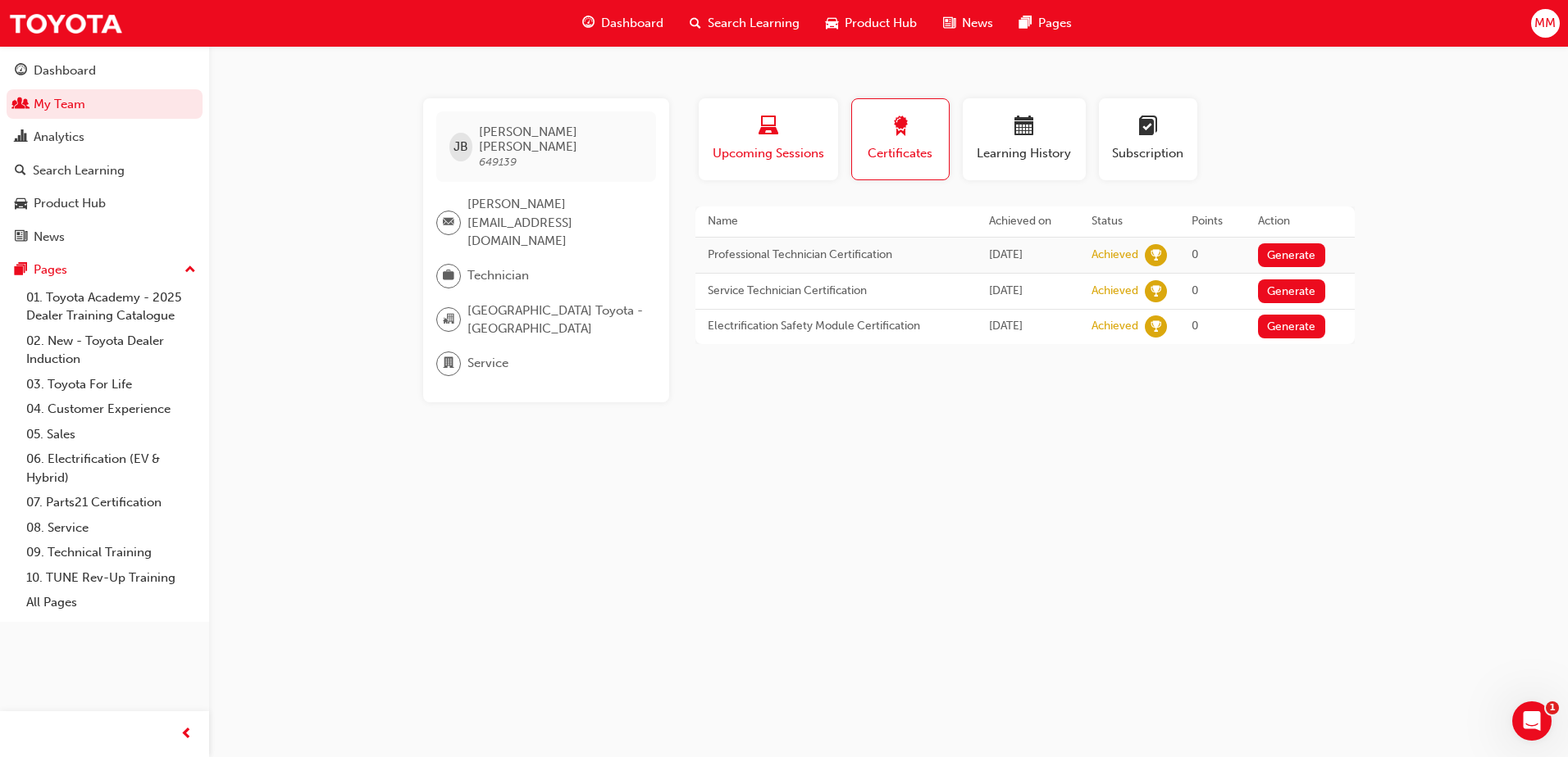
click at [796, 171] on button "Upcoming Sessions" at bounding box center [768, 138] width 140 height 81
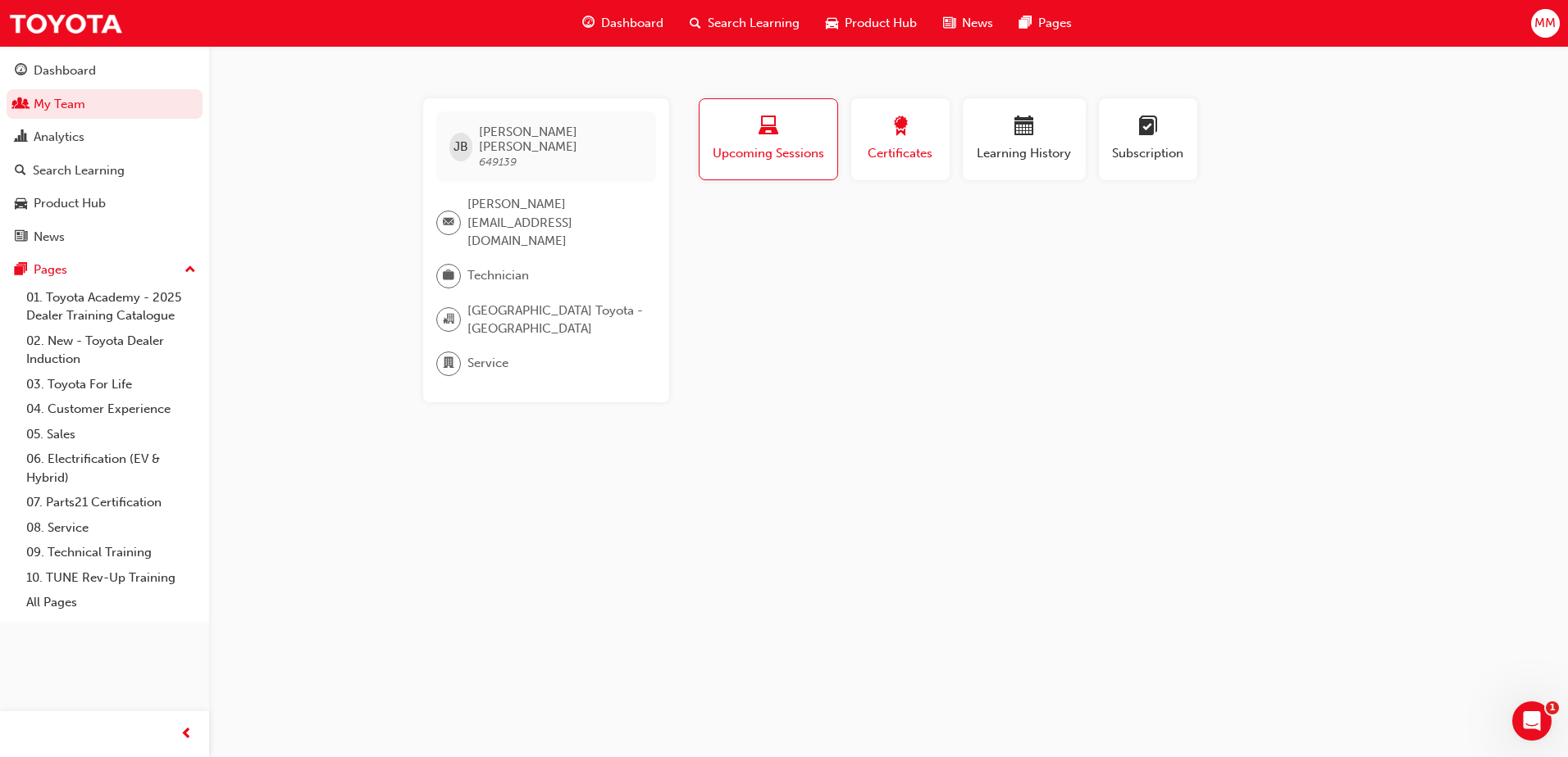
click at [915, 155] on span "Certificates" at bounding box center [900, 153] width 74 height 19
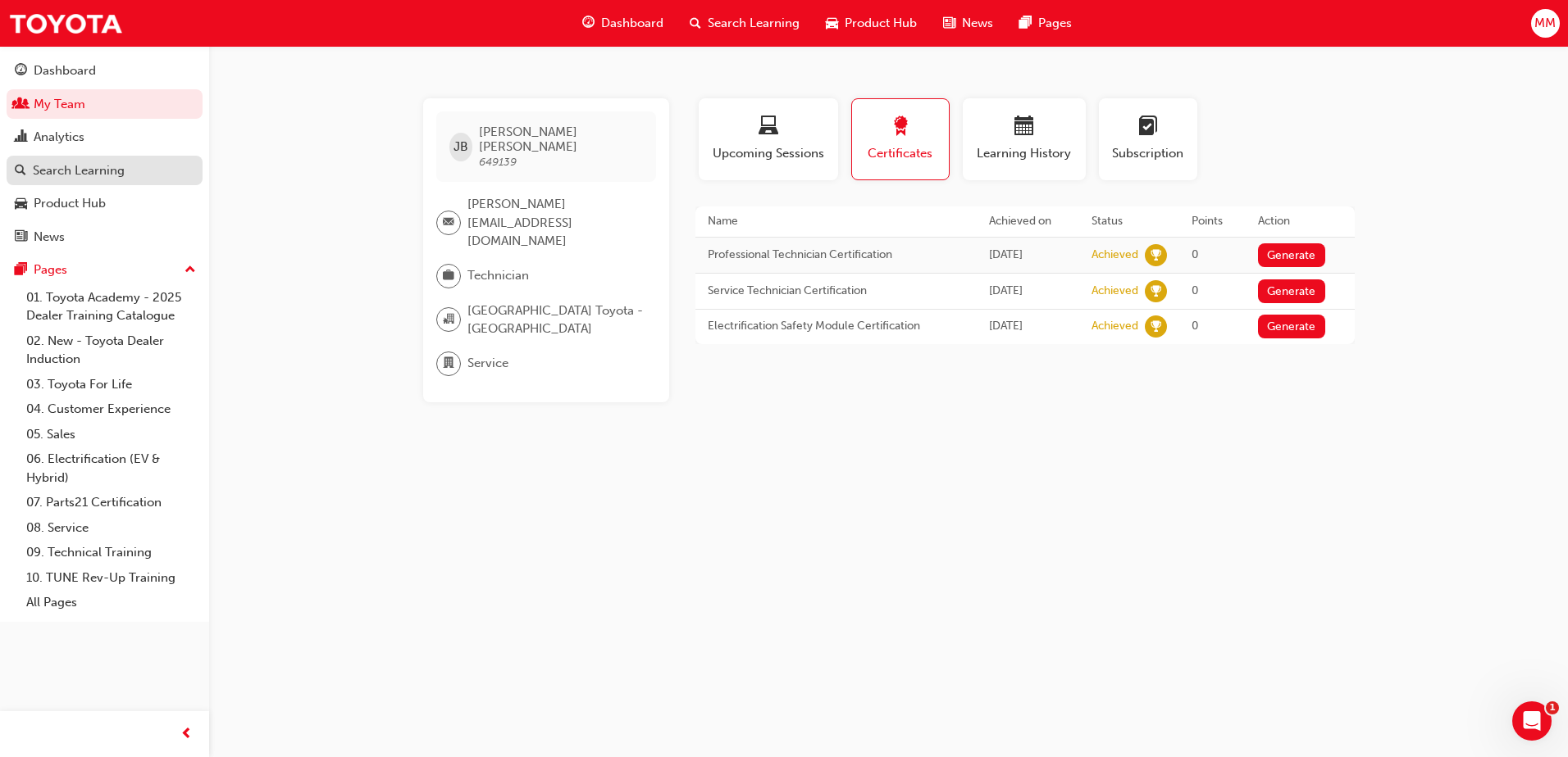
click at [129, 183] on link "Search Learning" at bounding box center [104, 171] width 196 height 30
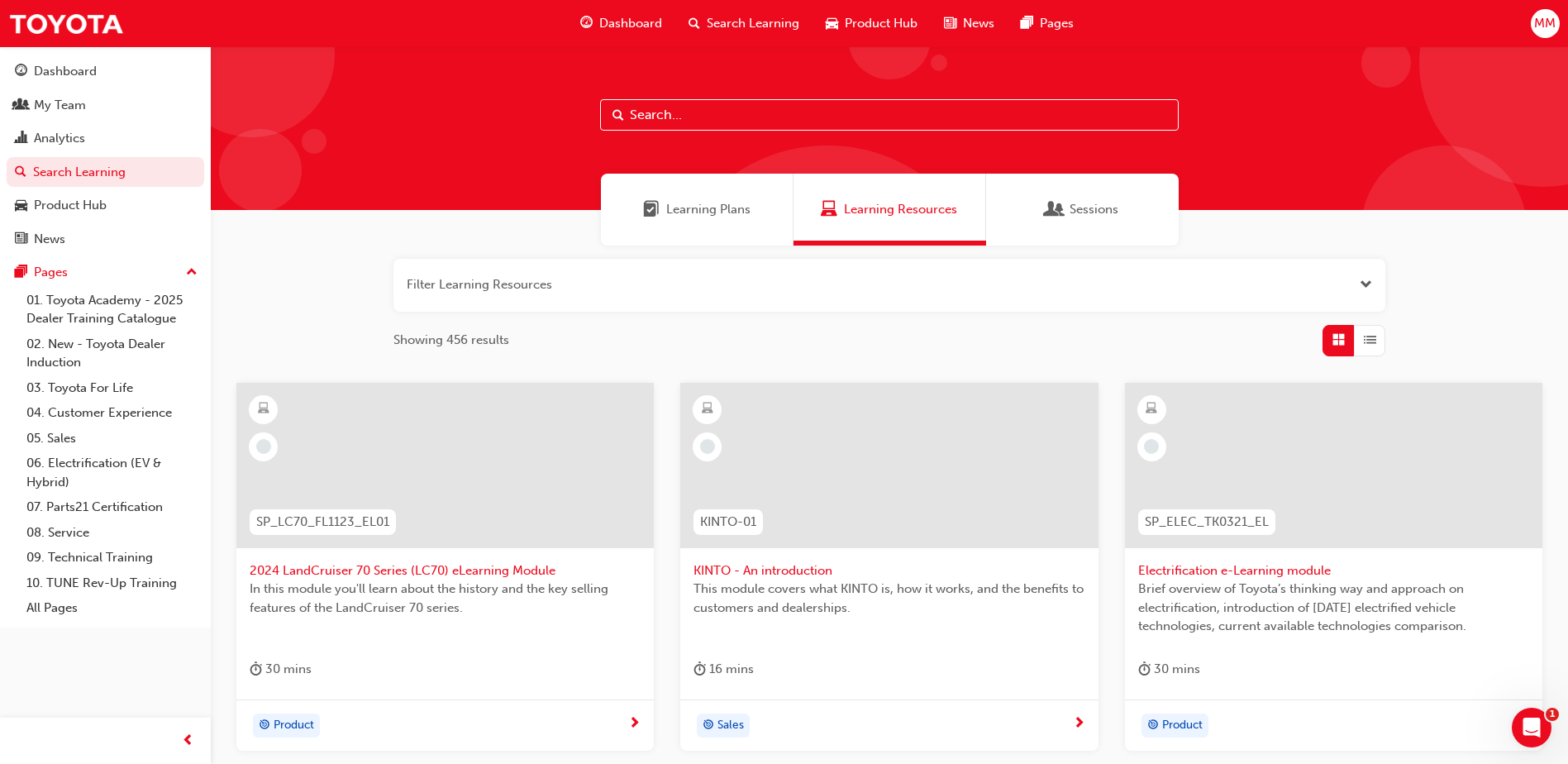
click at [747, 218] on span "Learning Plans" at bounding box center [708, 209] width 84 height 19
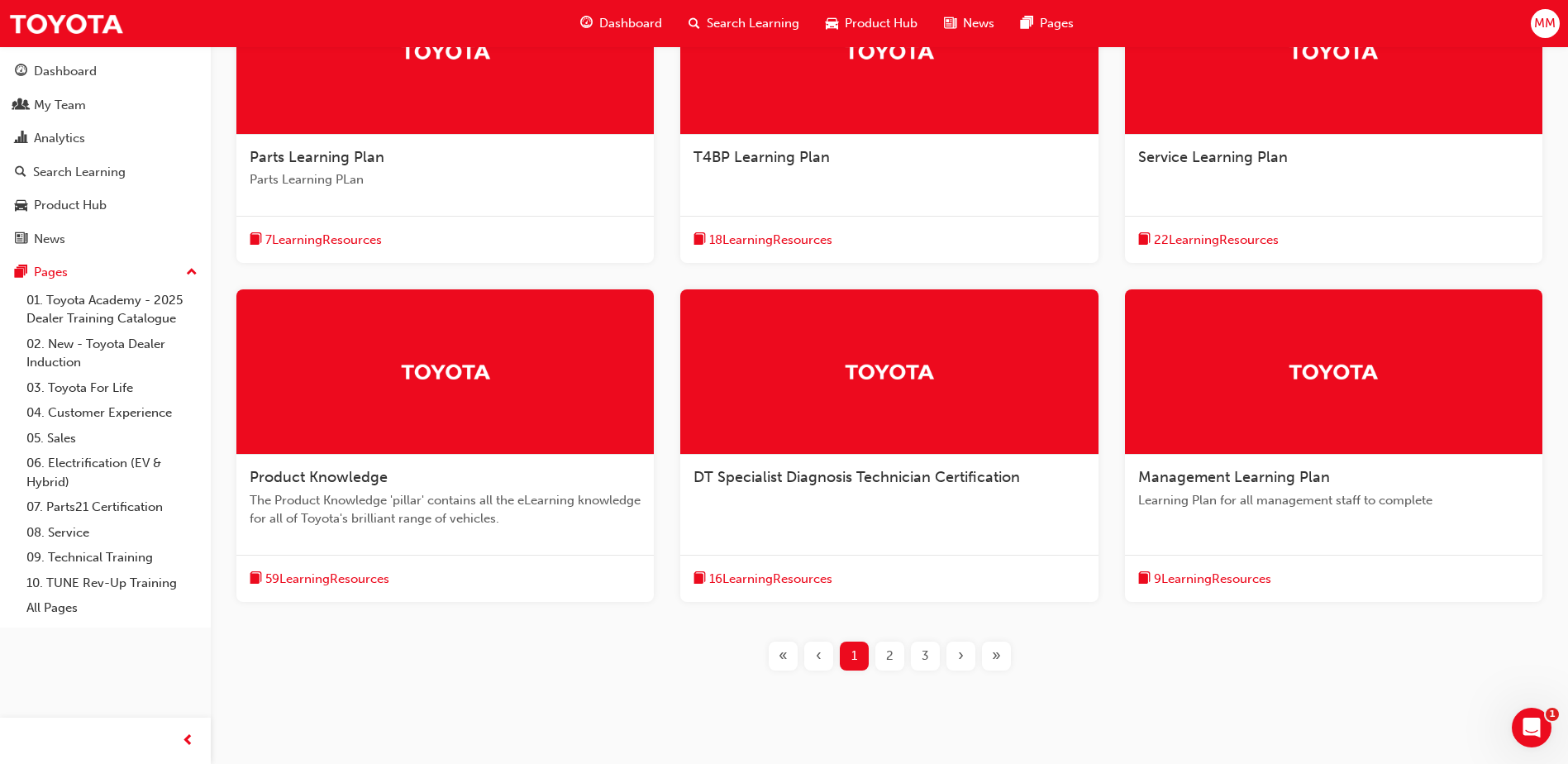
scroll to position [434, 0]
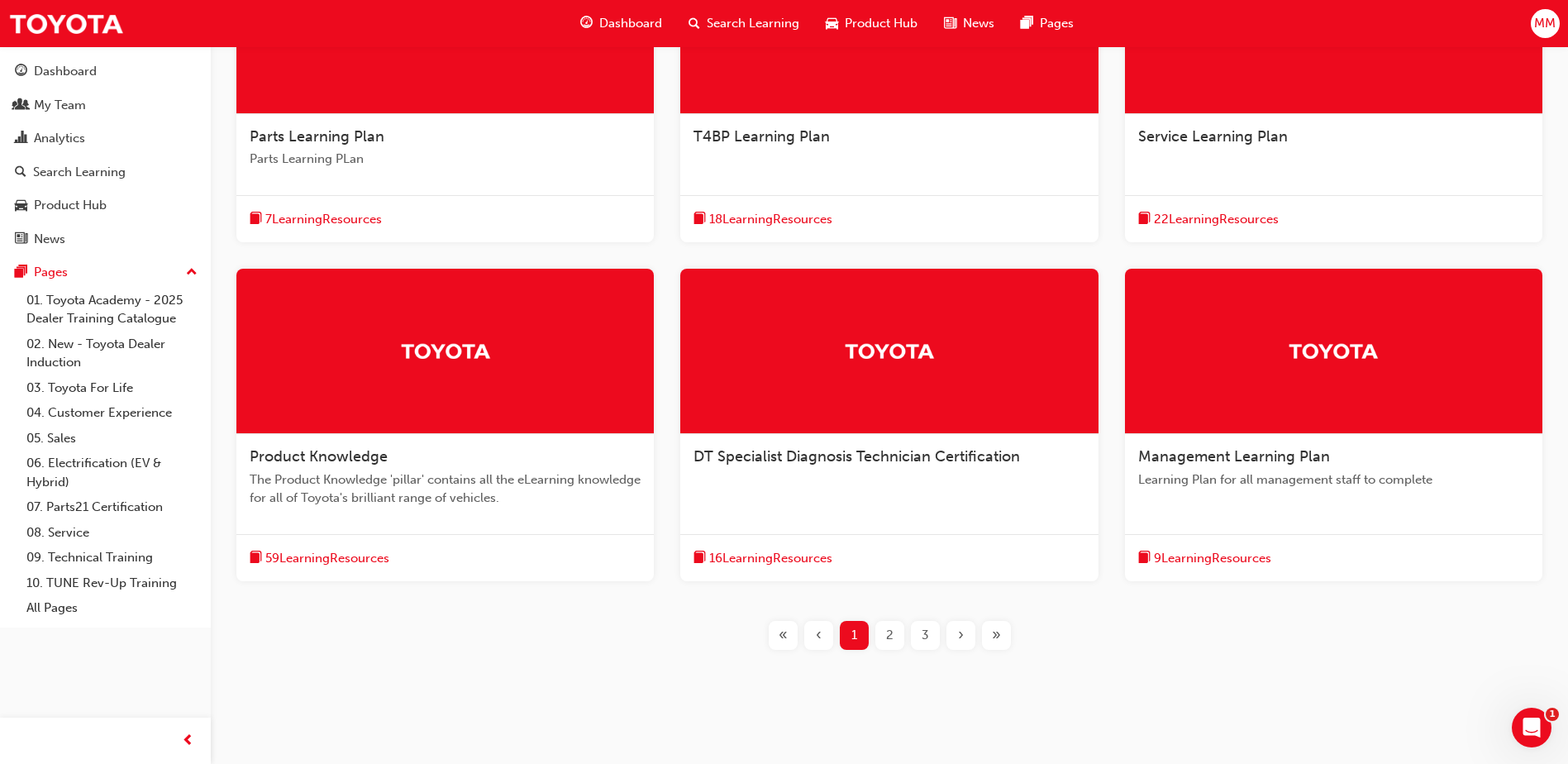
click at [931, 365] on img at bounding box center [889, 351] width 91 height 29
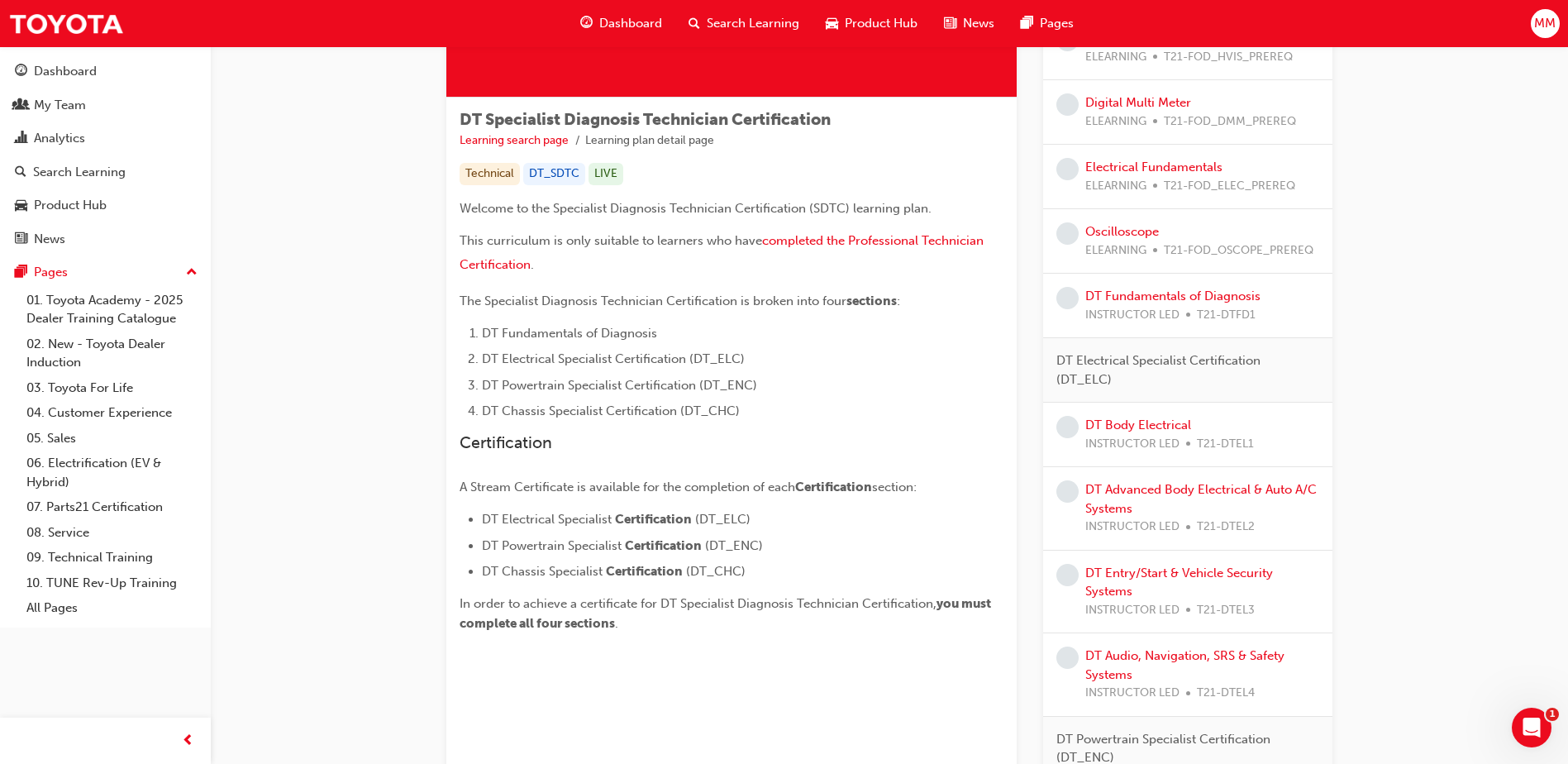
scroll to position [248, 0]
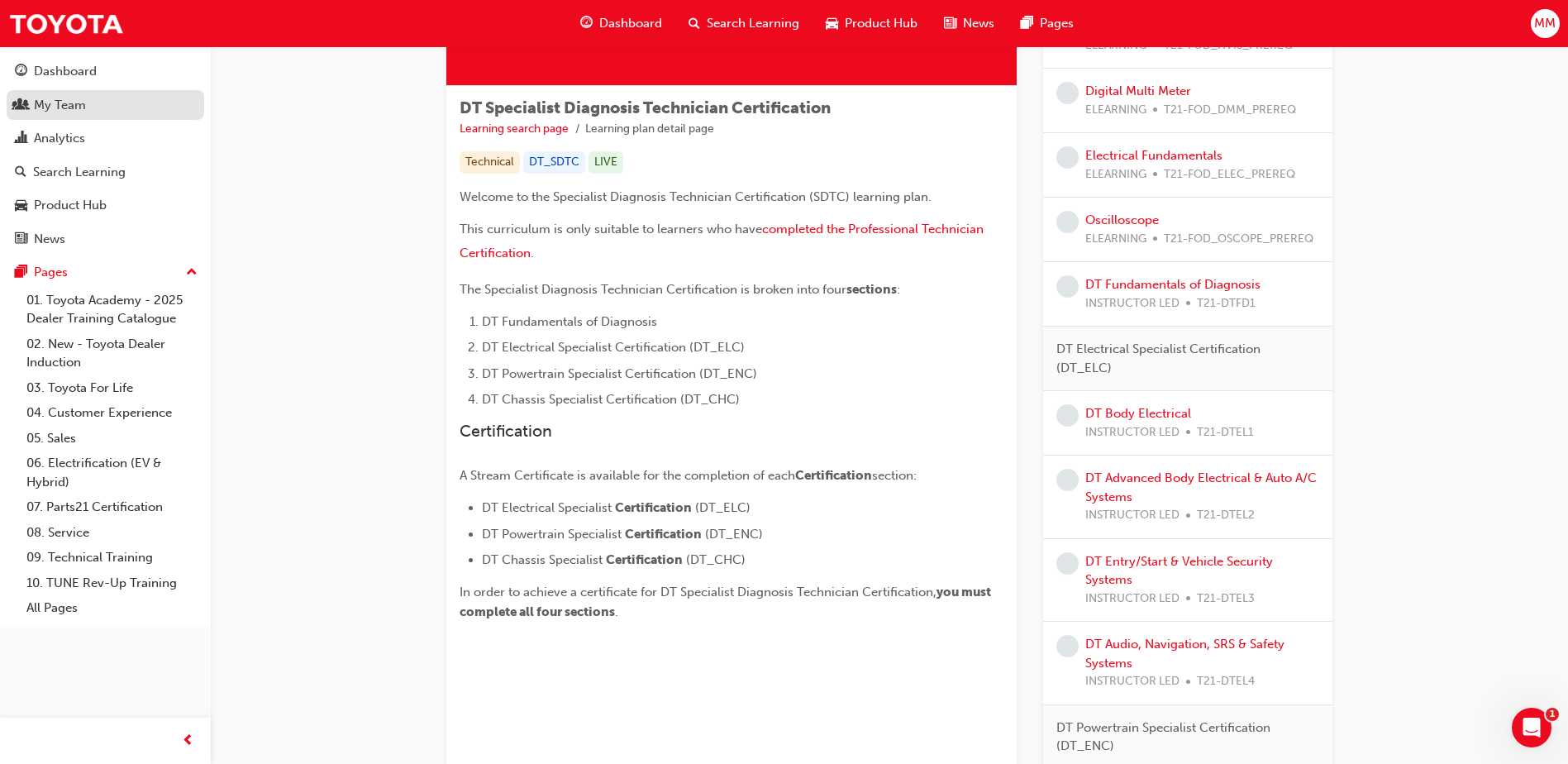
click at [84, 103] on div "My Team" at bounding box center [59, 105] width 52 height 19
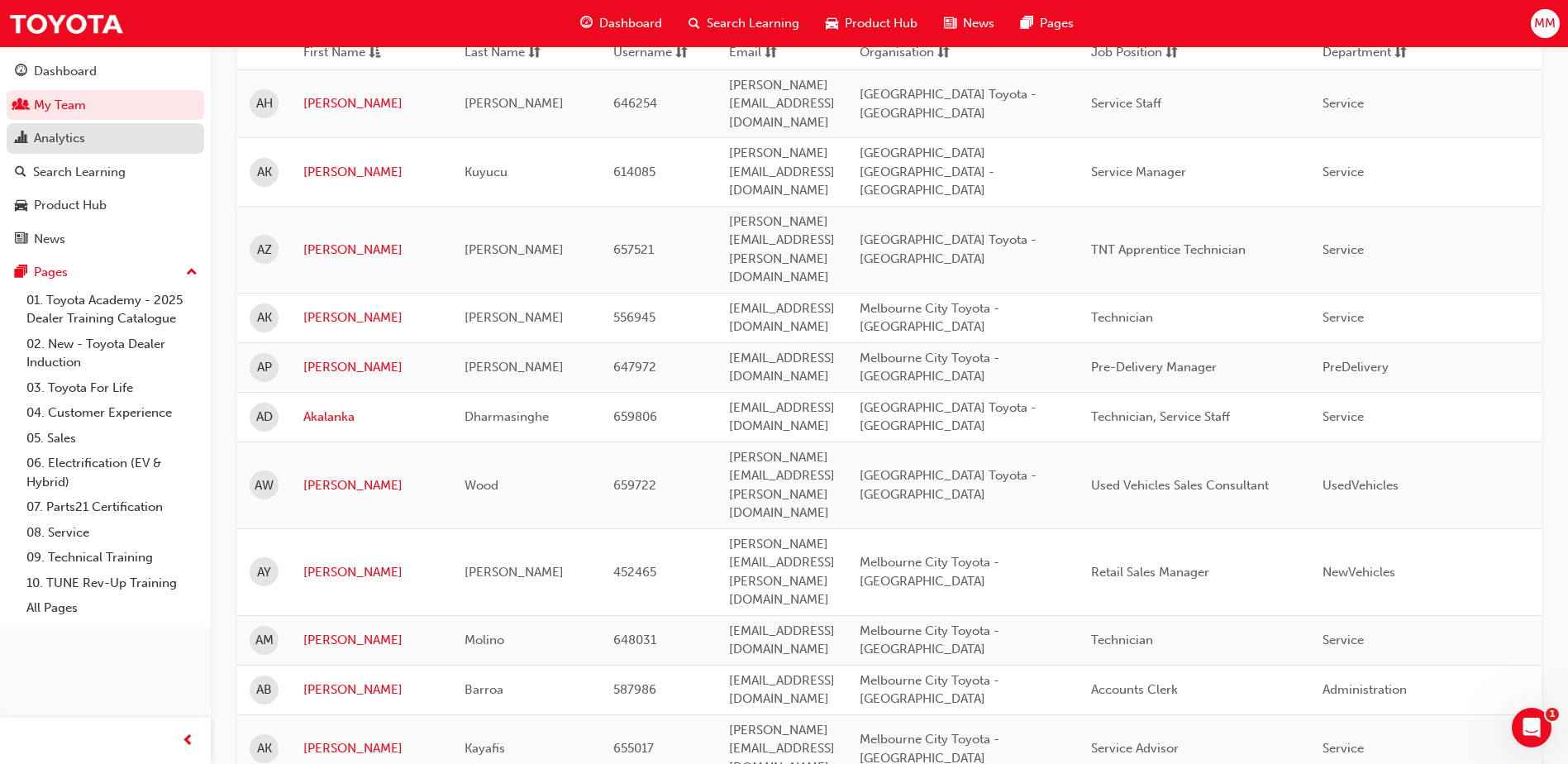
click at [93, 139] on div "Analytics" at bounding box center [105, 138] width 181 height 21
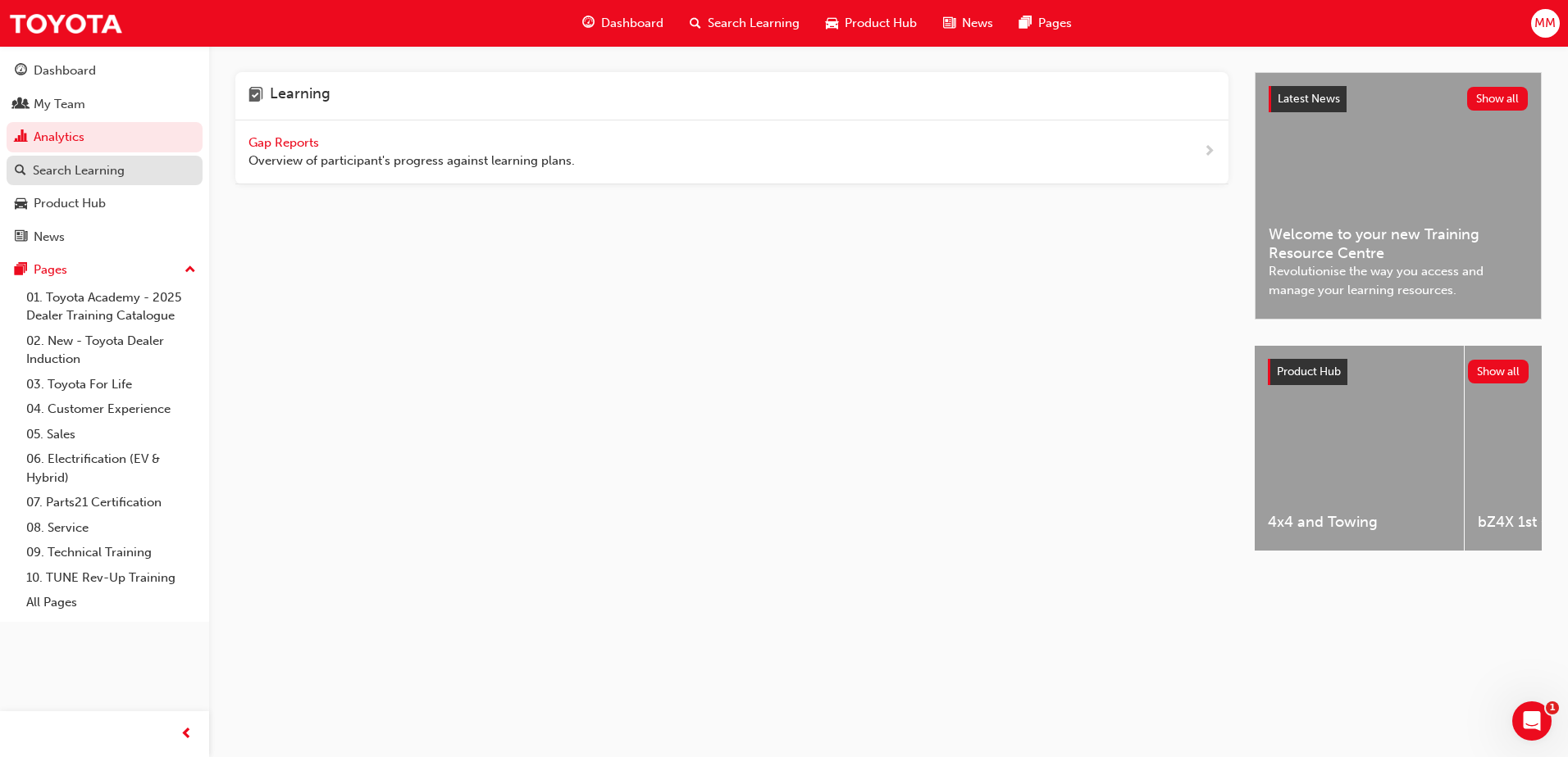
click at [71, 163] on div "Search Learning" at bounding box center [78, 170] width 91 height 19
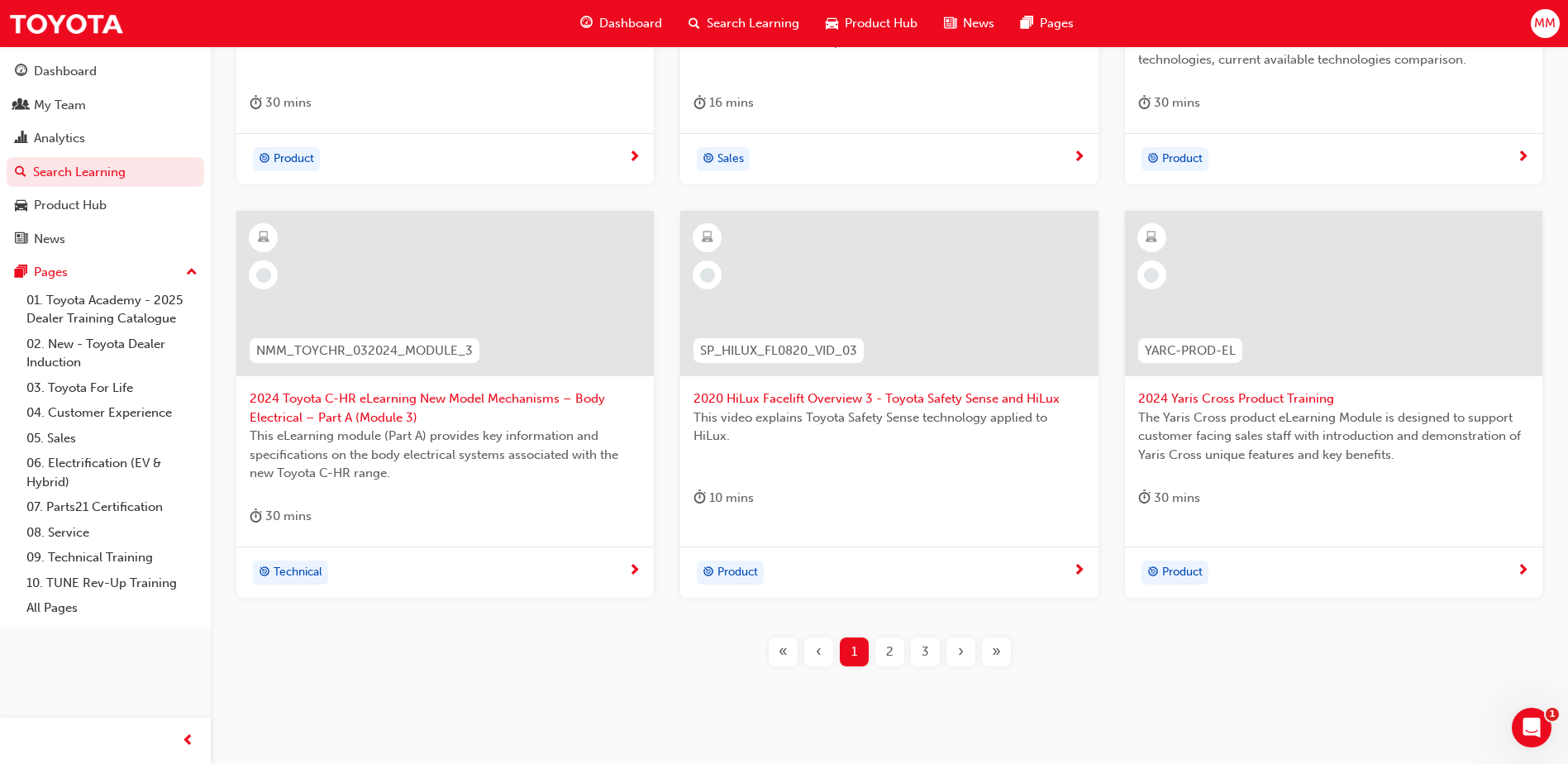
scroll to position [602, 0]
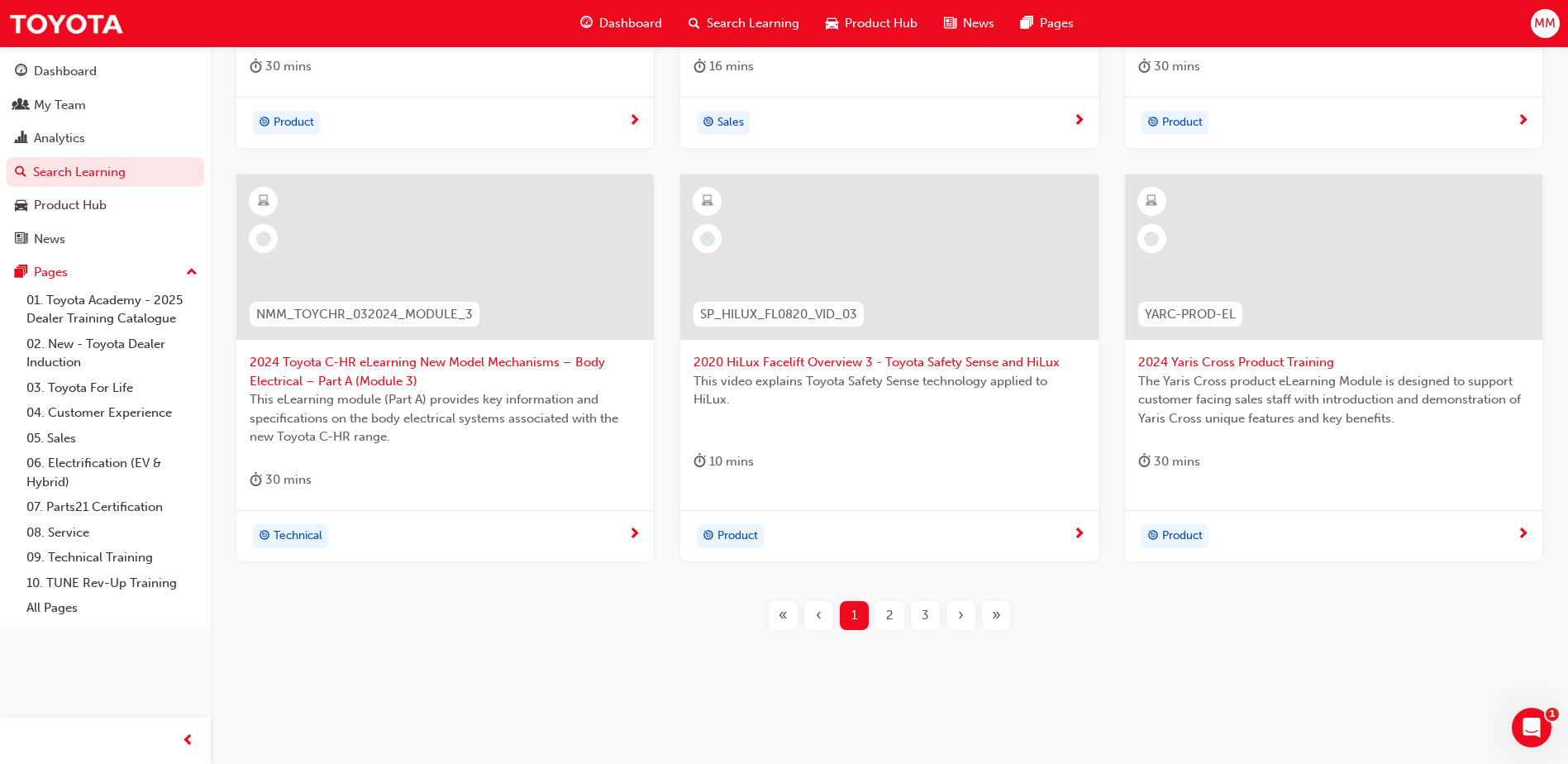
click at [887, 620] on span "2" at bounding box center [890, 615] width 8 height 19
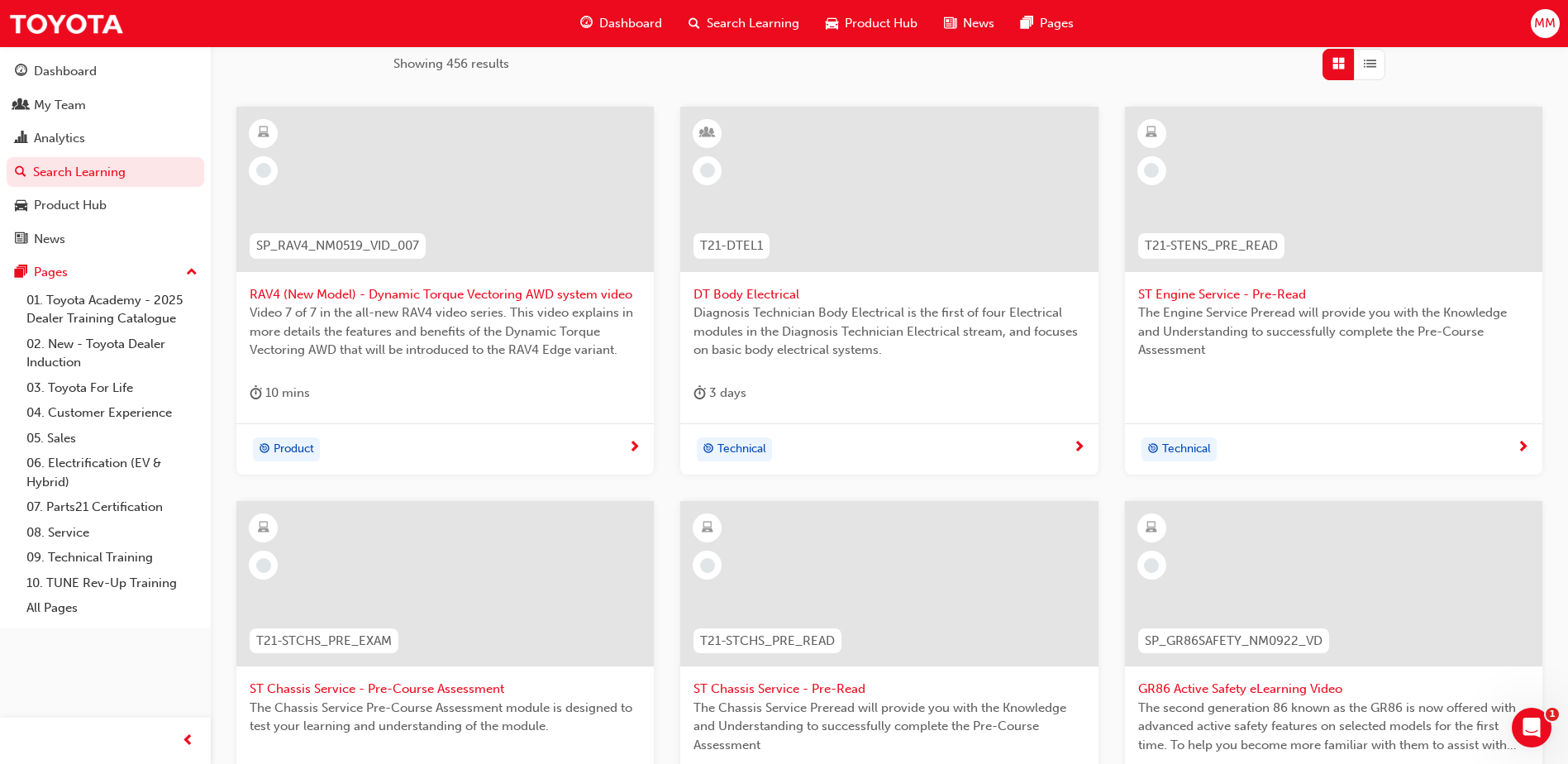
scroll to position [254, 0]
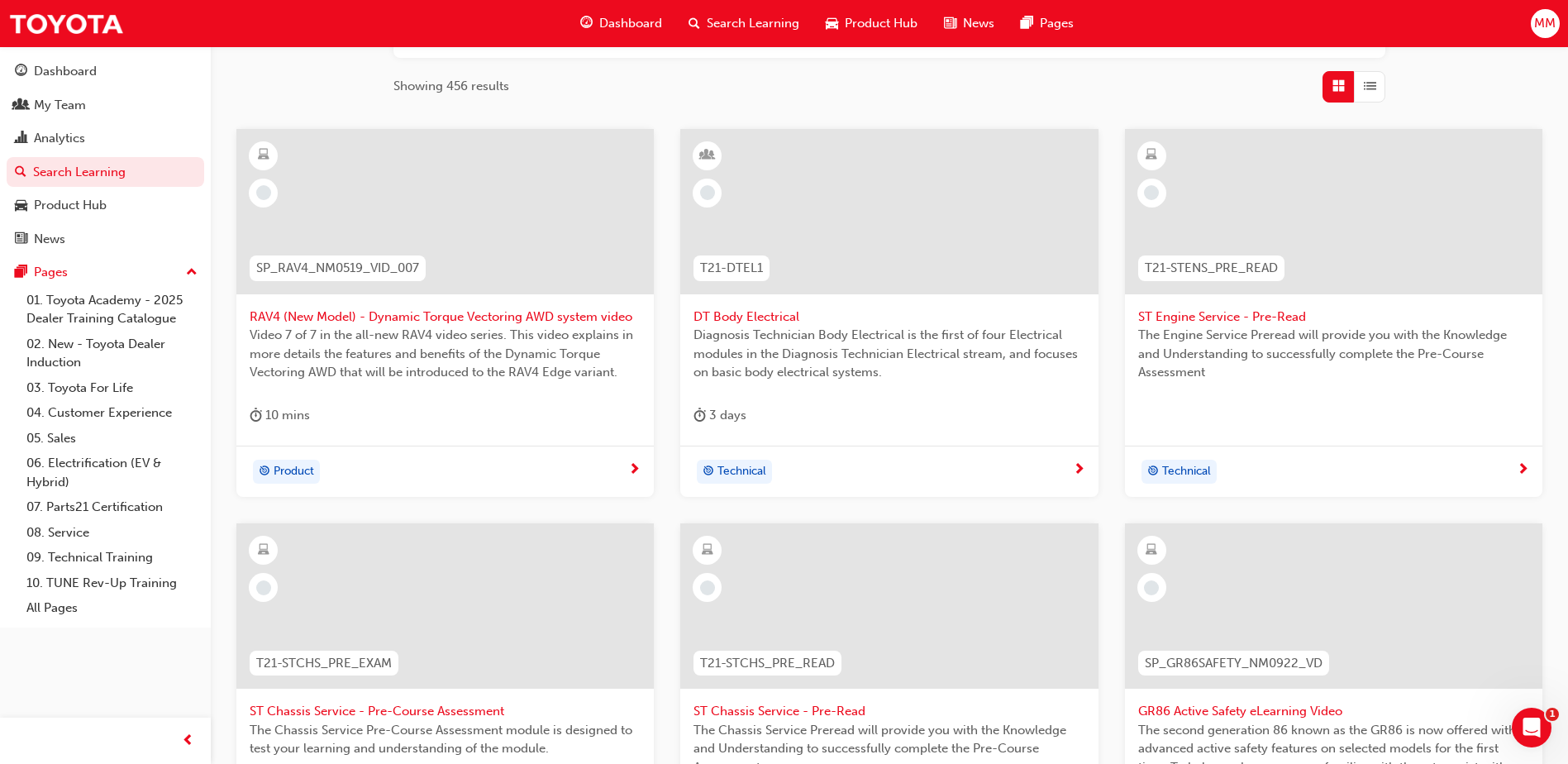
click at [767, 314] on span "DT Body Electrical" at bounding box center [889, 316] width 391 height 19
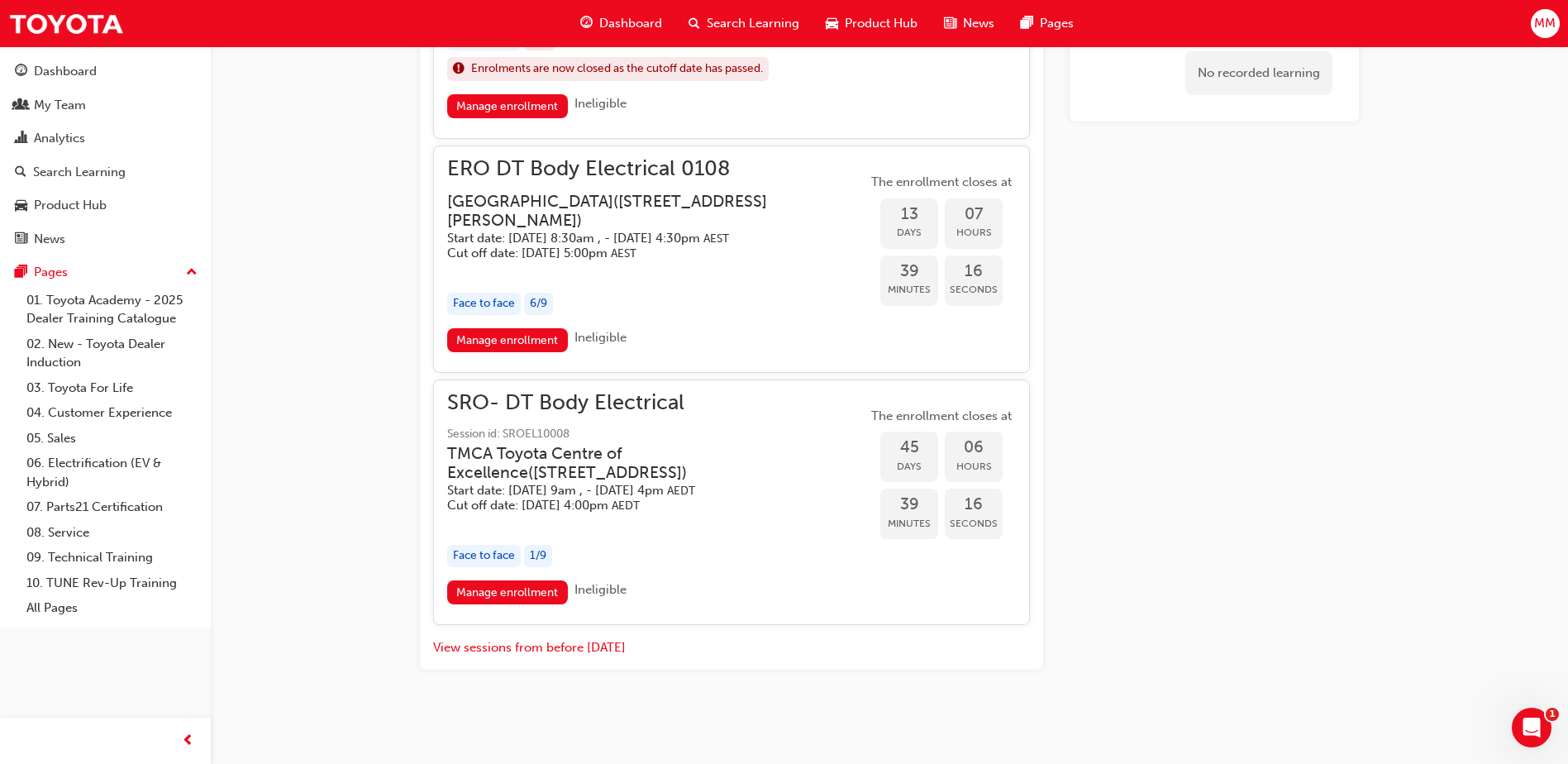
scroll to position [1419, 0]
click at [511, 591] on link "Manage enrollment" at bounding box center [508, 593] width 121 height 24
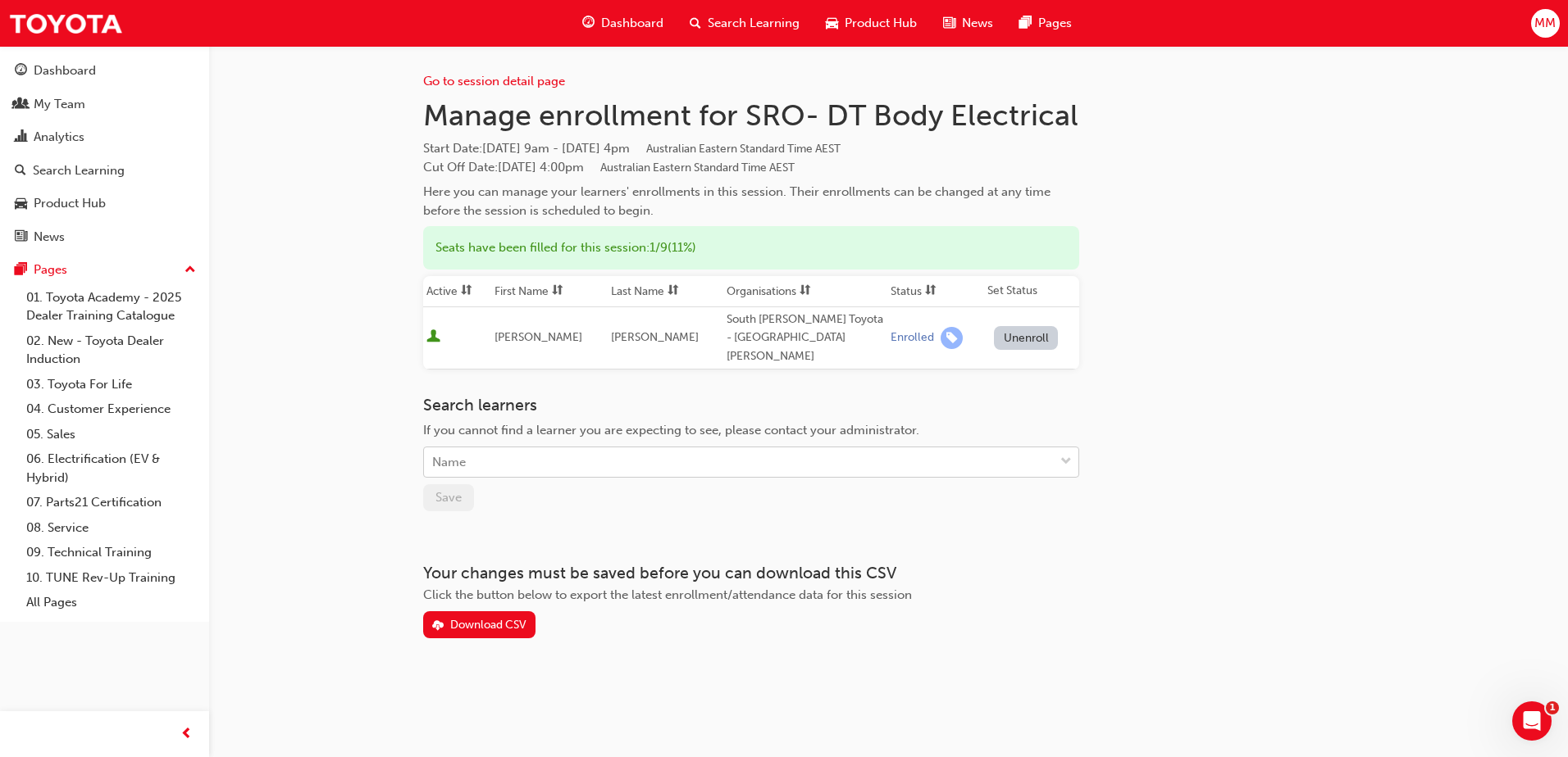
click at [550, 449] on div "Name" at bounding box center [738, 462] width 630 height 28
type input "[PERSON_NAME]"
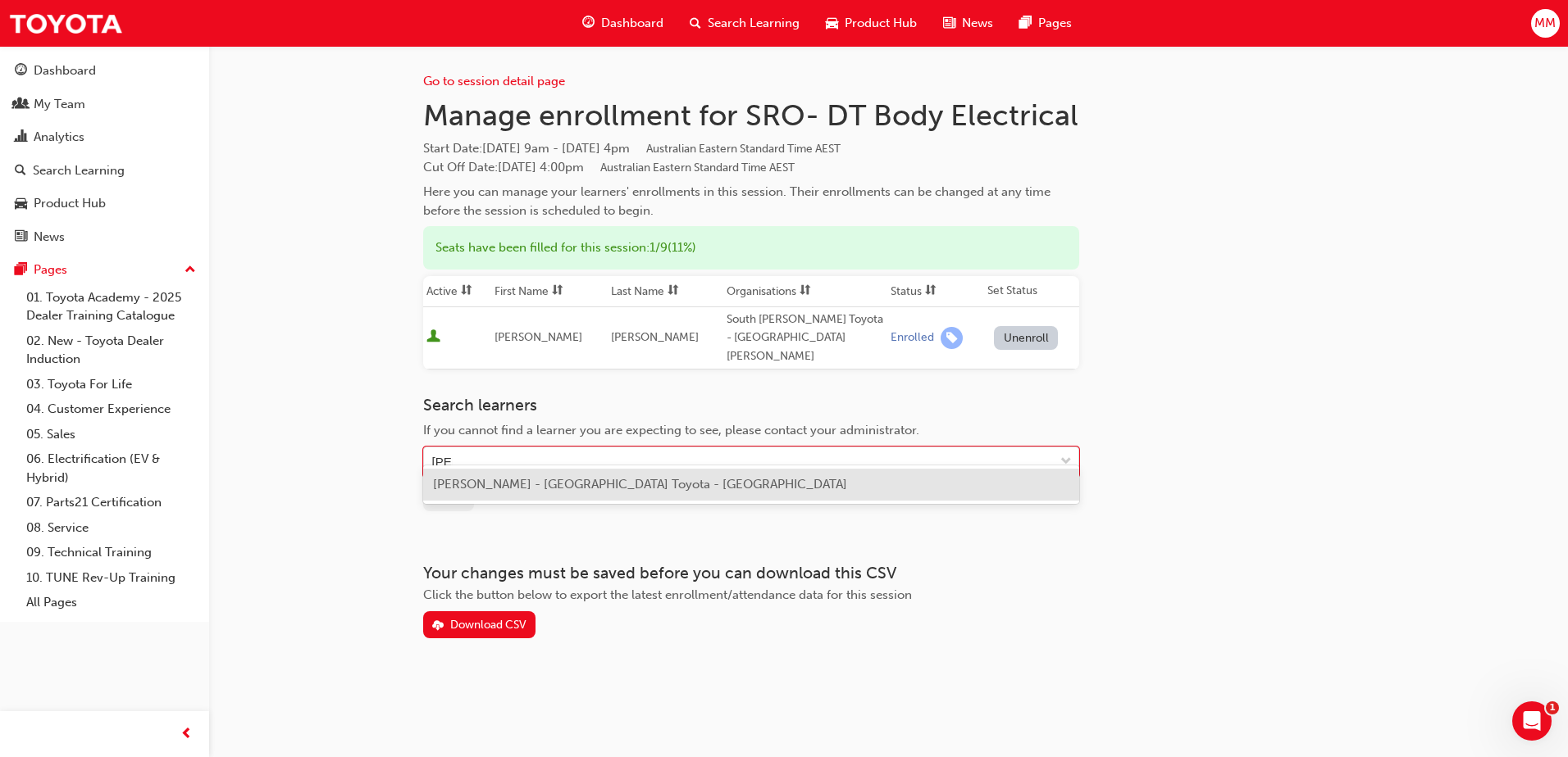
click at [573, 483] on span "[PERSON_NAME] - [GEOGRAPHIC_DATA] Toyota - [GEOGRAPHIC_DATA]" at bounding box center [640, 484] width 414 height 15
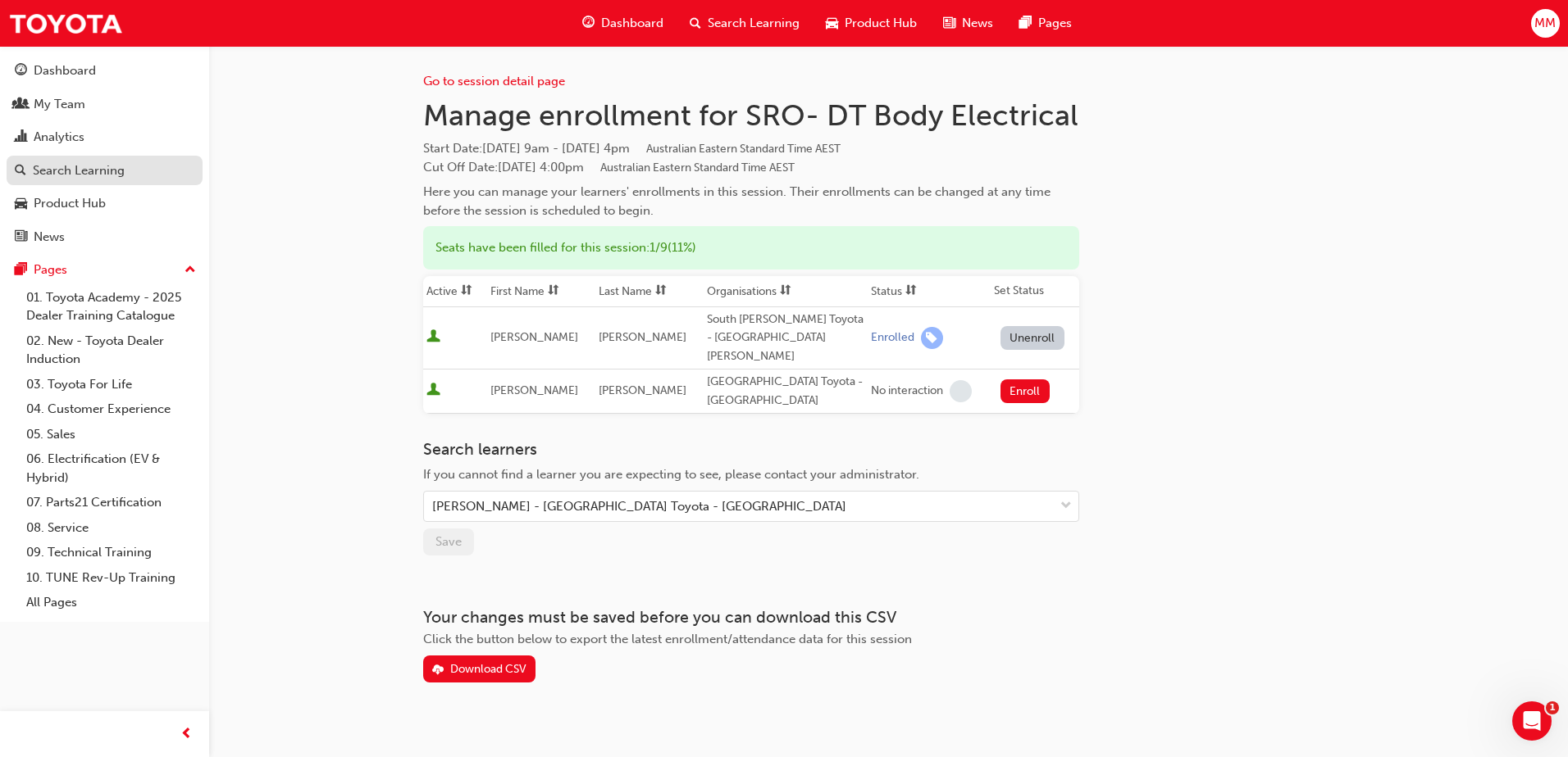
click at [98, 173] on div "Search Learning" at bounding box center [78, 170] width 91 height 19
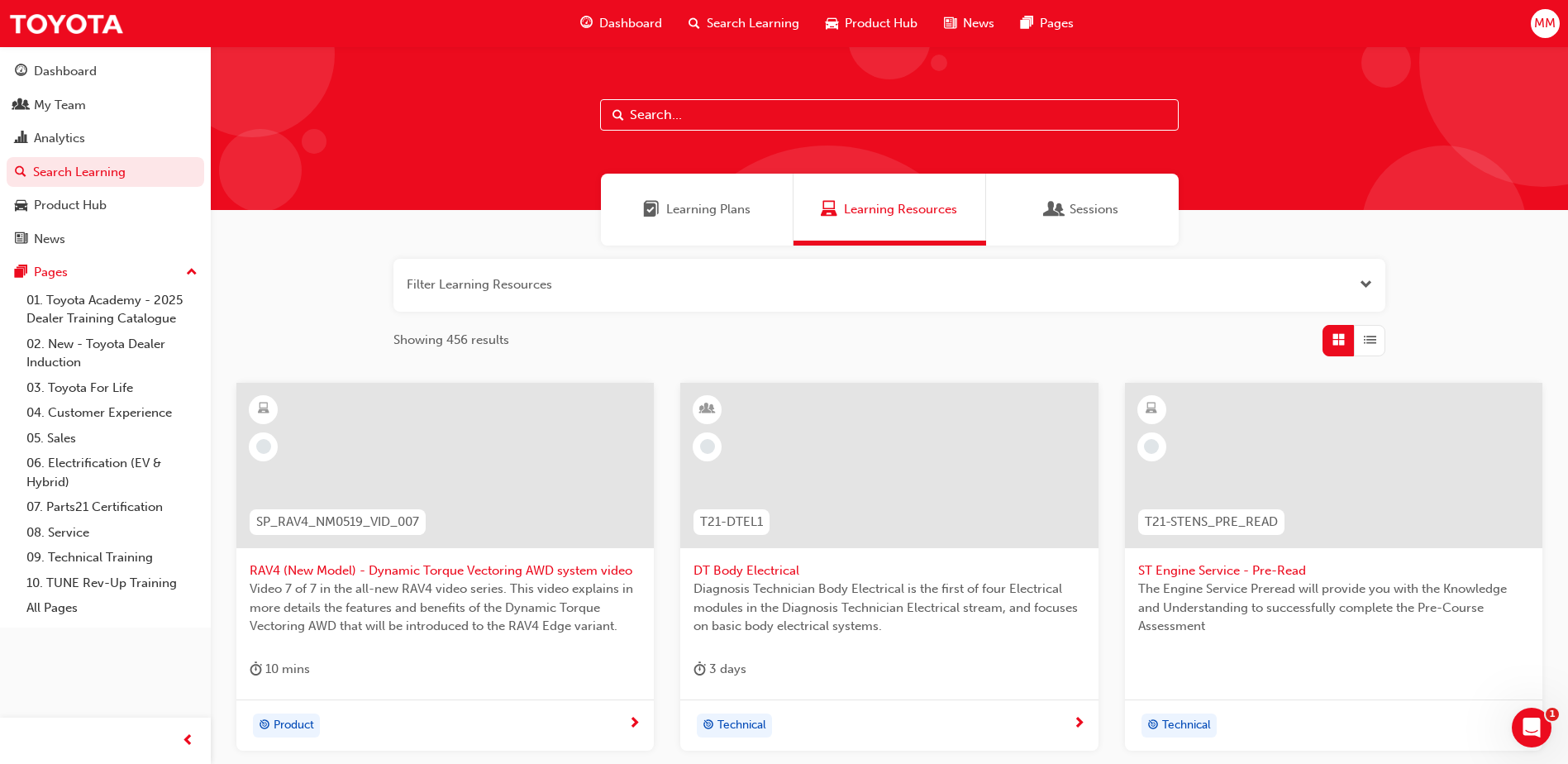
click at [538, 292] on button "button" at bounding box center [889, 284] width 993 height 53
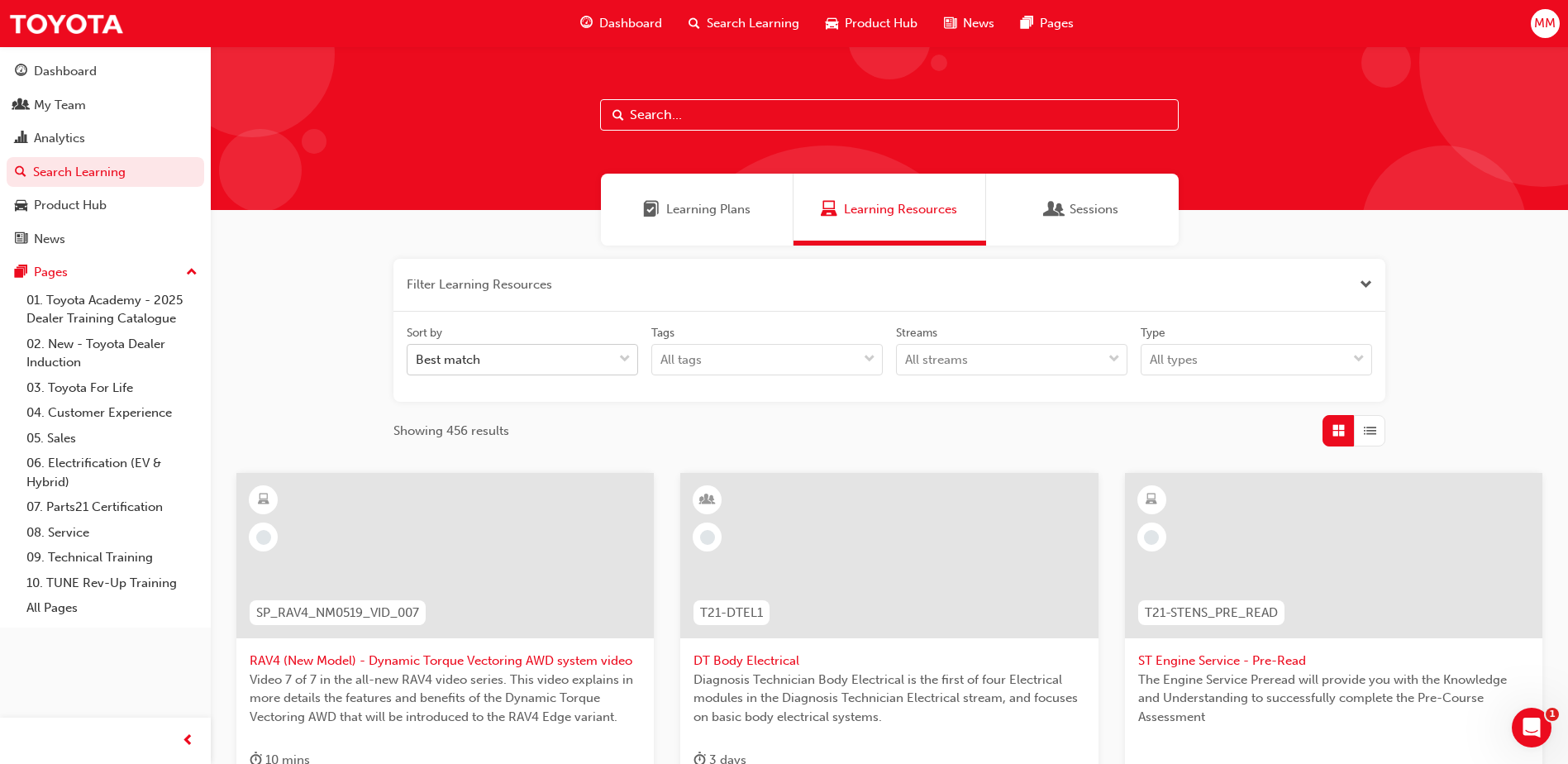
click at [501, 350] on div "Best match" at bounding box center [509, 360] width 205 height 29
click at [417, 353] on input "Sort by Best match" at bounding box center [417, 360] width 2 height 14
type input "dtel1"
click at [754, 120] on input "text" at bounding box center [889, 115] width 578 height 32
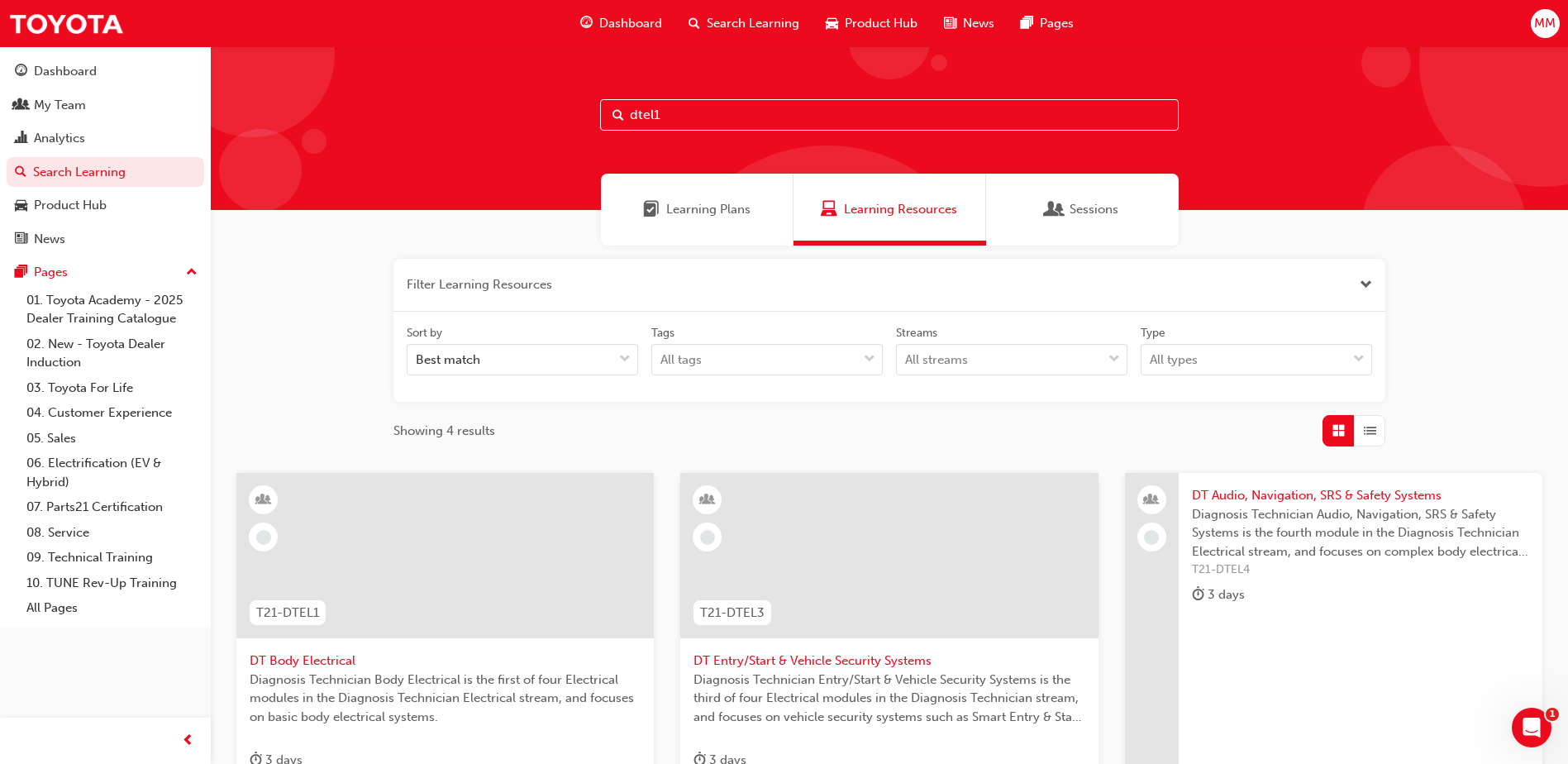
type input "dtel1"
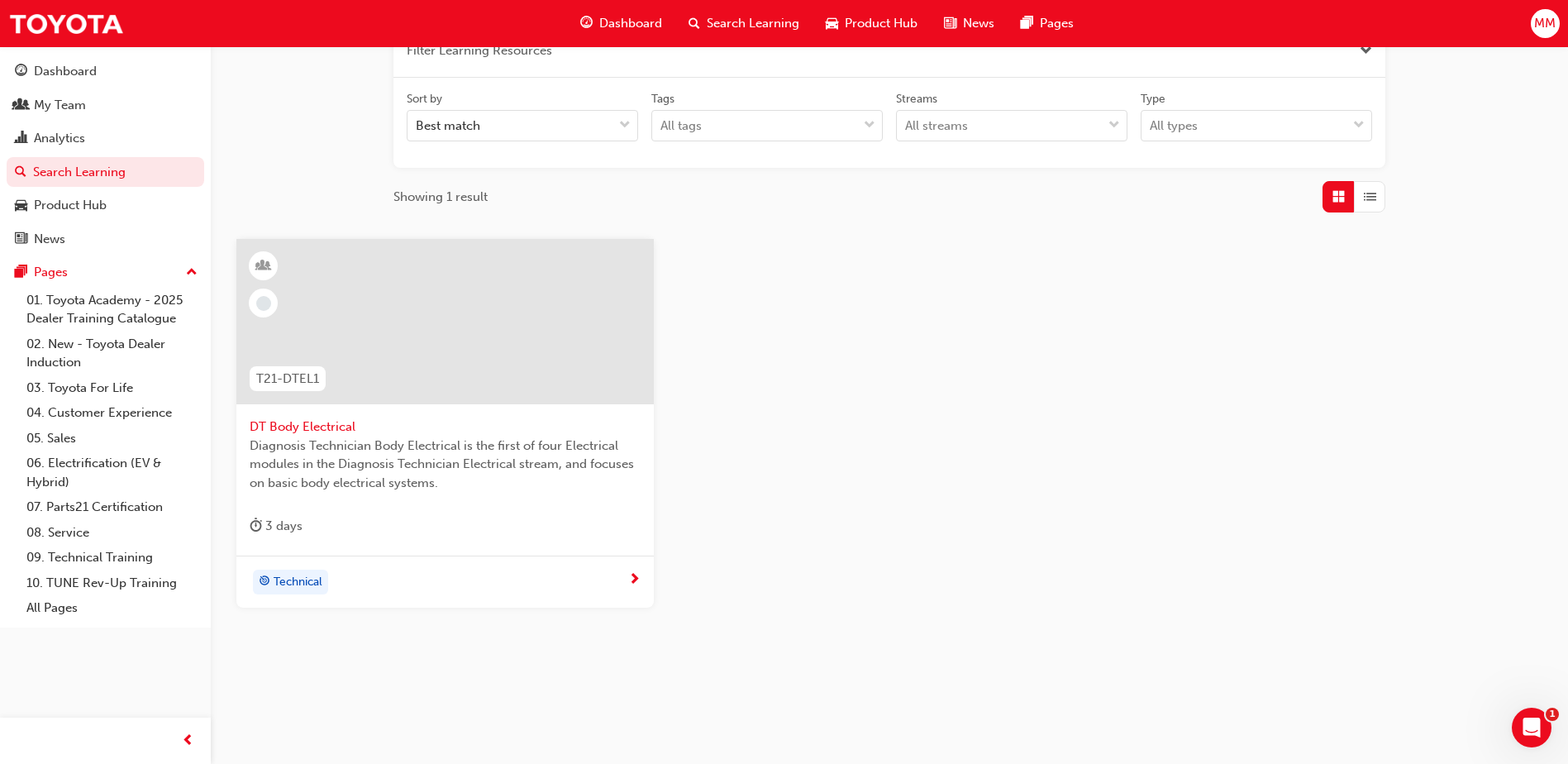
scroll to position [238, 0]
click at [346, 424] on span "DT Body Electrical" at bounding box center [445, 422] width 391 height 19
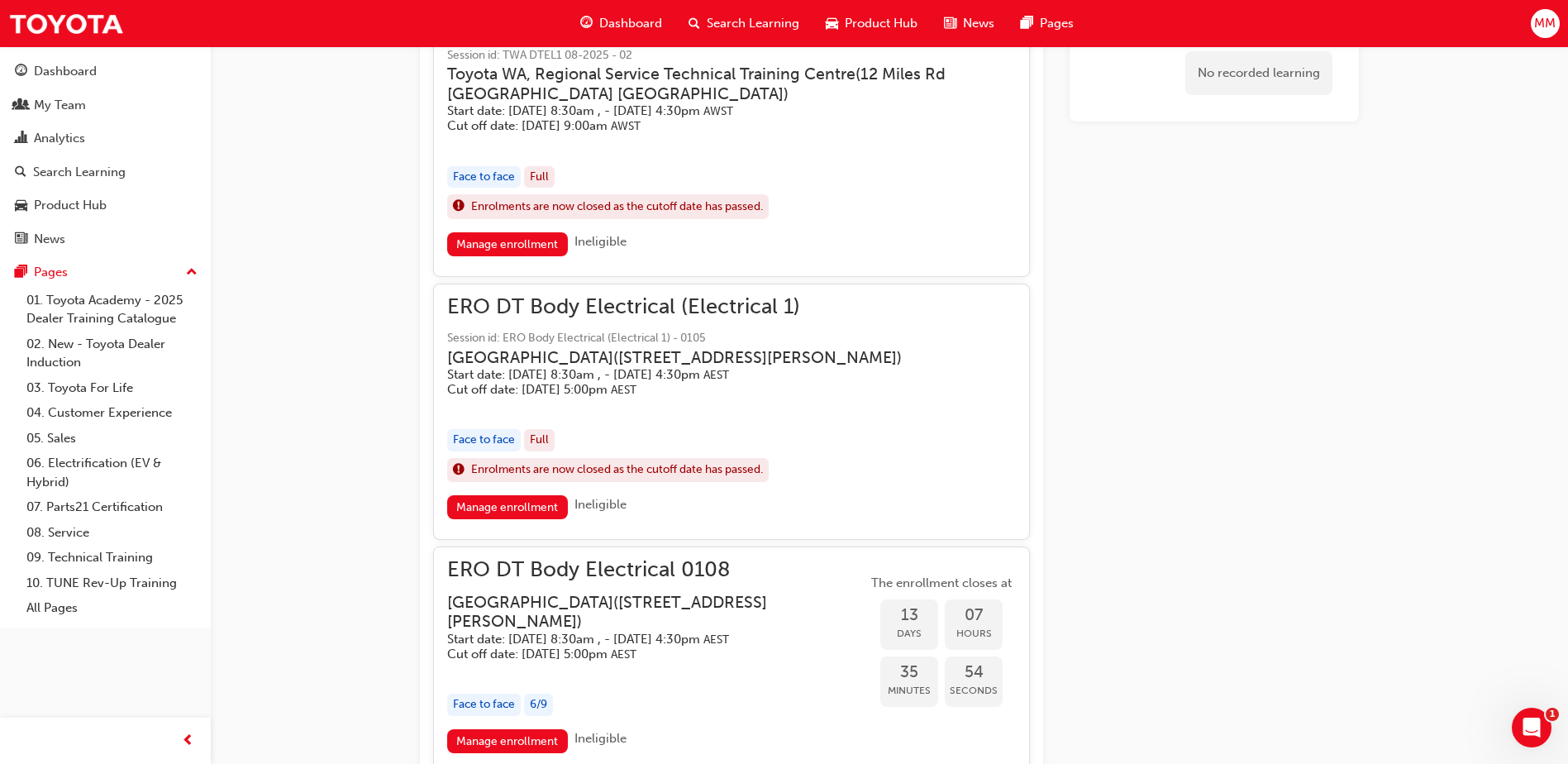
scroll to position [1419, 0]
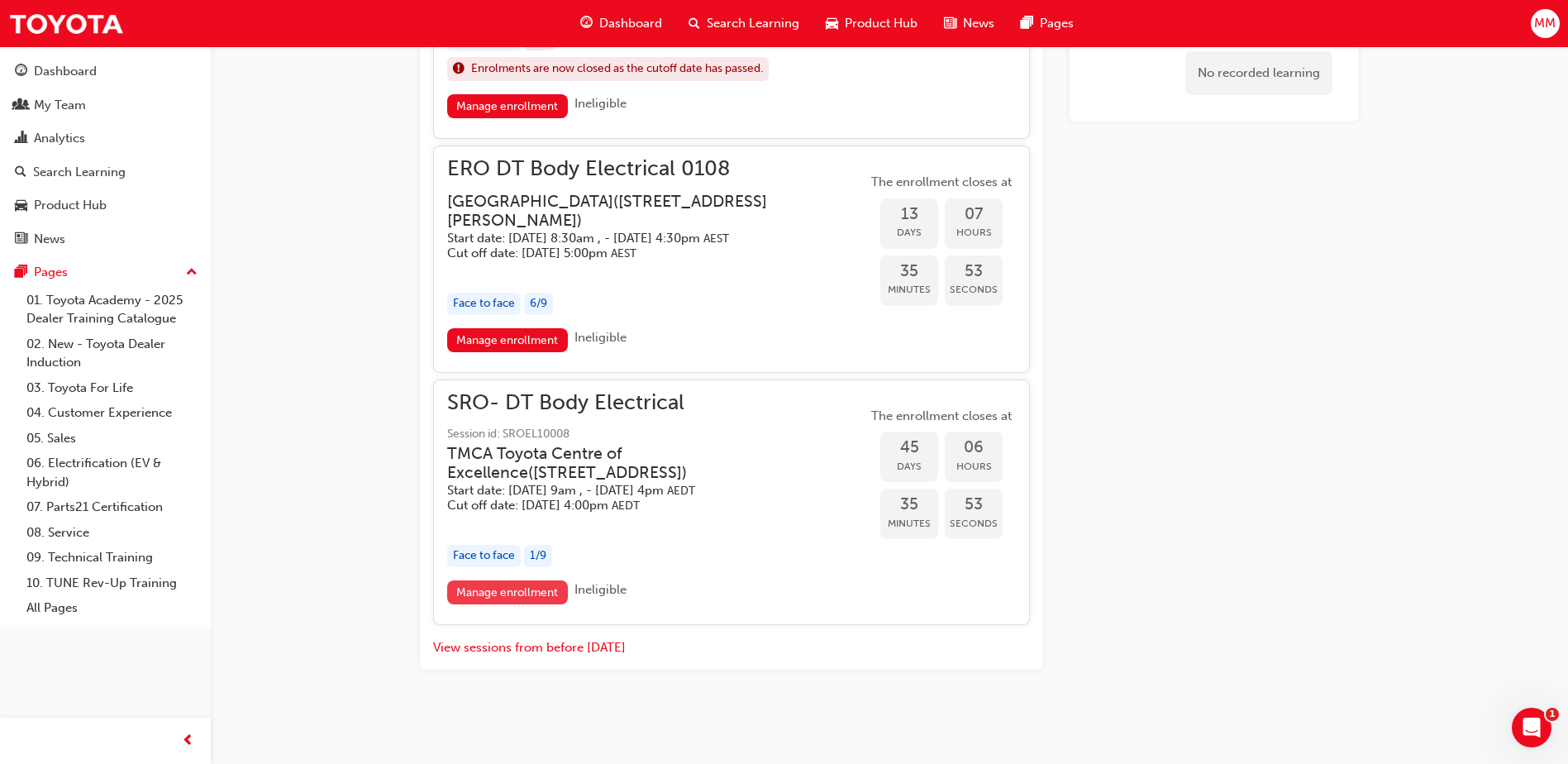
click at [536, 589] on link "Manage enrollment" at bounding box center [508, 593] width 121 height 24
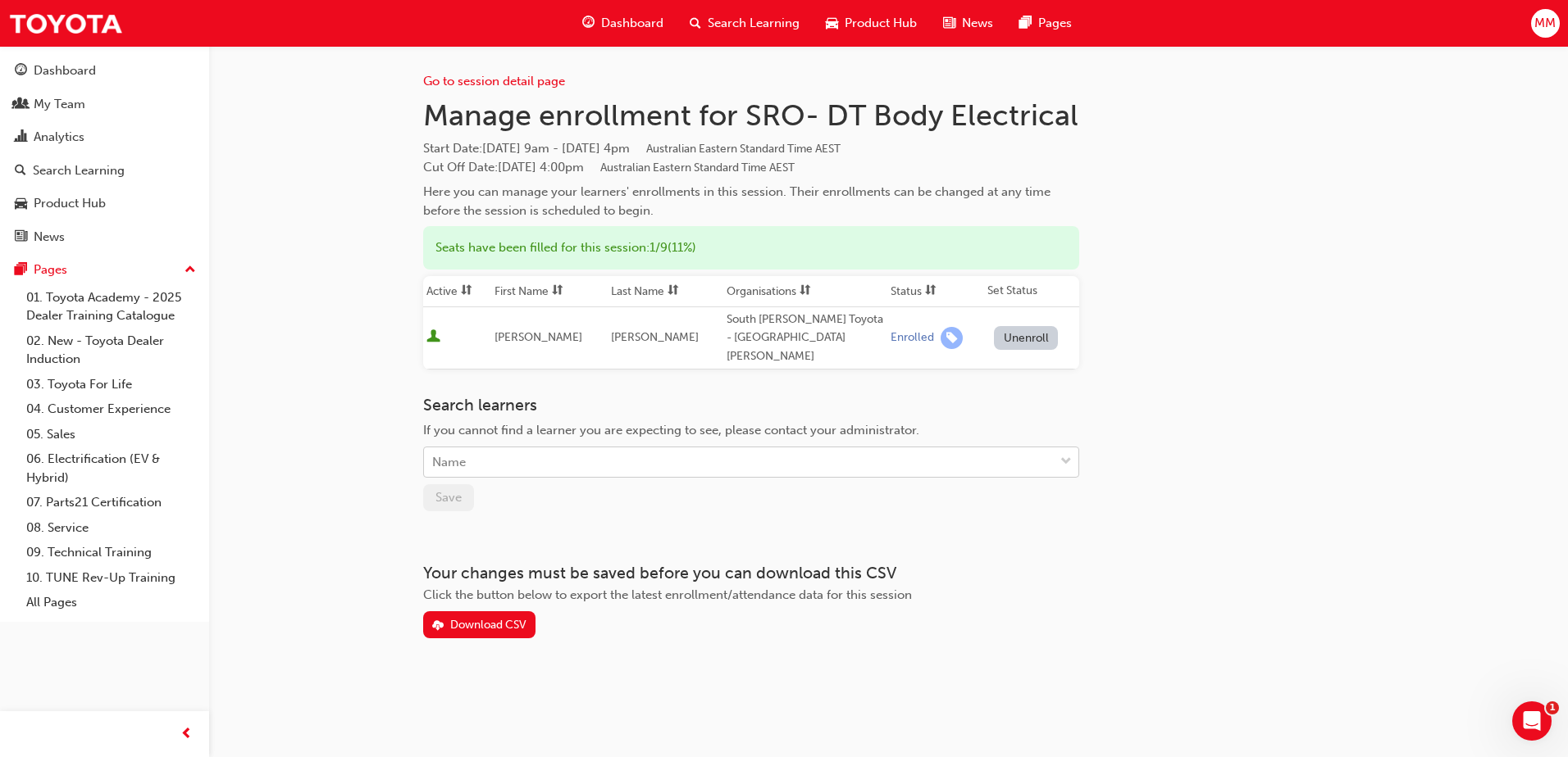
click at [504, 449] on div "Name" at bounding box center [738, 462] width 630 height 28
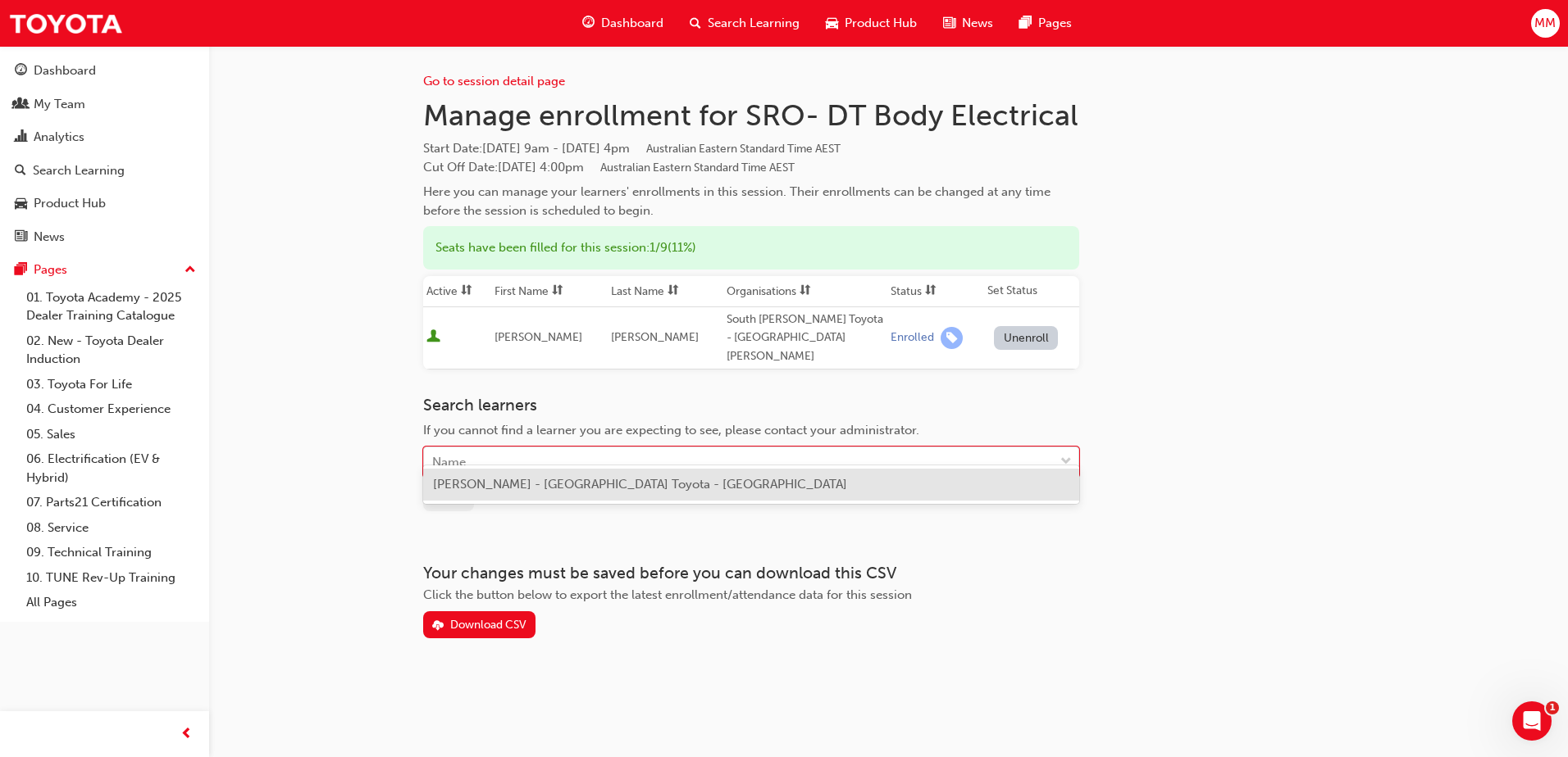
click at [507, 481] on span "[PERSON_NAME] - [GEOGRAPHIC_DATA] Toyota - [GEOGRAPHIC_DATA]" at bounding box center [640, 484] width 414 height 15
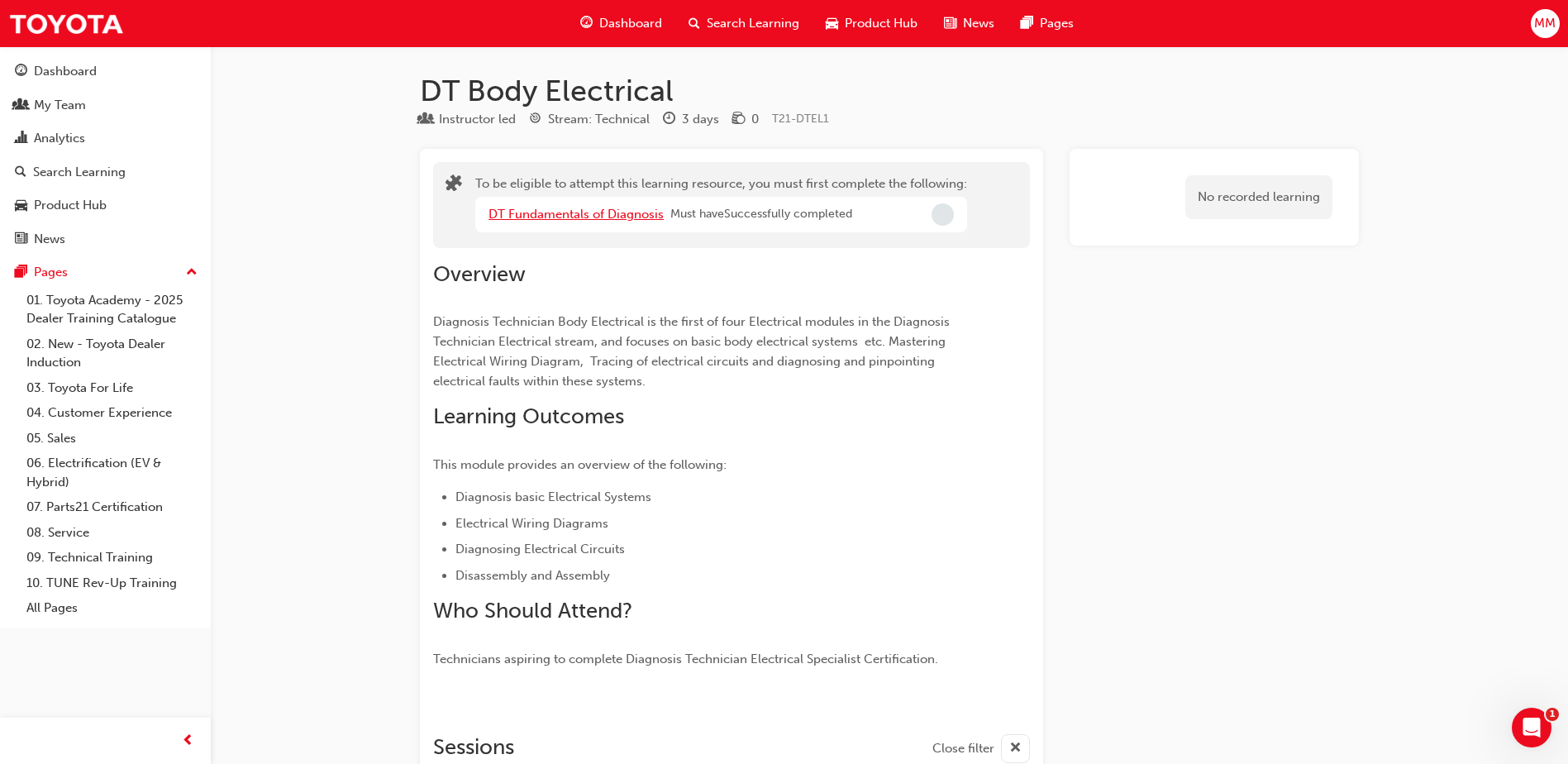
click at [569, 218] on link "DT Fundamentals of Diagnosis" at bounding box center [575, 214] width 175 height 15
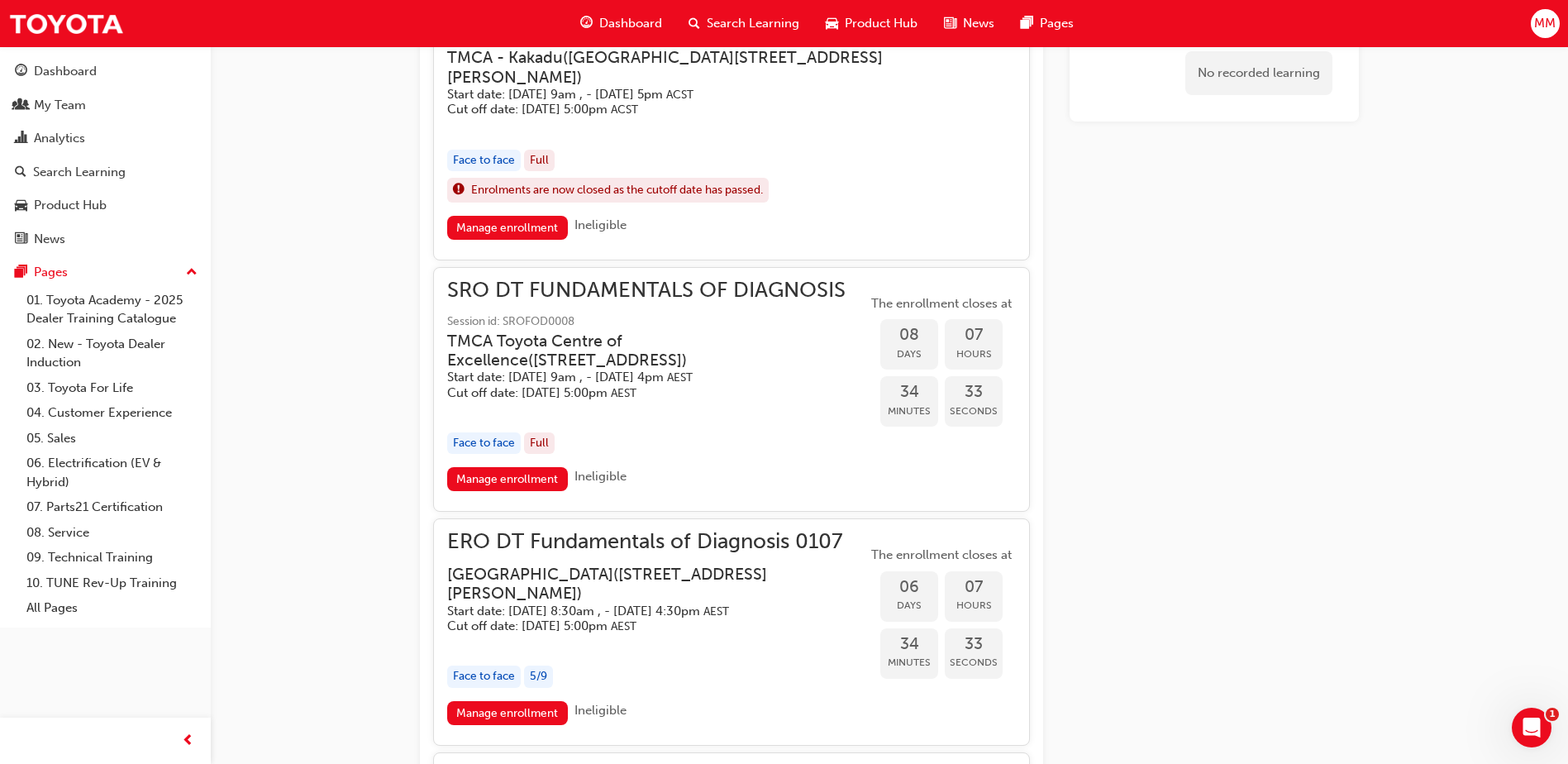
scroll to position [1427, 0]
click at [556, 467] on link "Manage enrollment" at bounding box center [508, 479] width 121 height 24
